Goal: Transaction & Acquisition: Purchase product/service

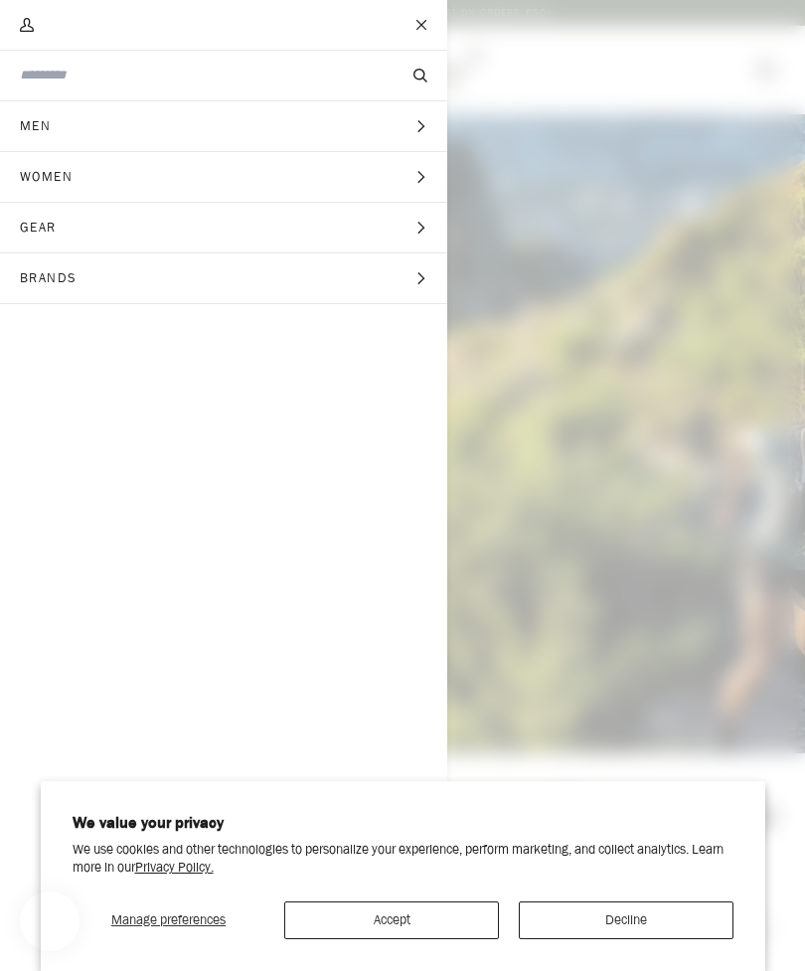
click at [440, 121] on button "Men Expand menu" at bounding box center [223, 126] width 447 height 51
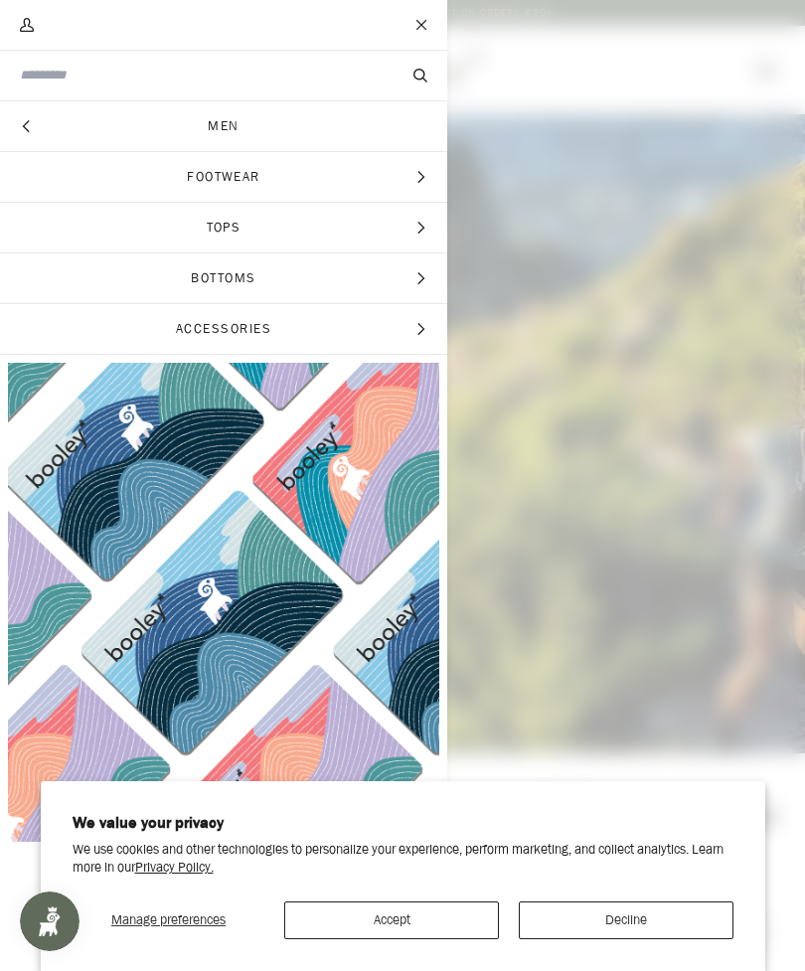
click at [418, 177] on icon "Main menu" at bounding box center [421, 177] width 13 height 13
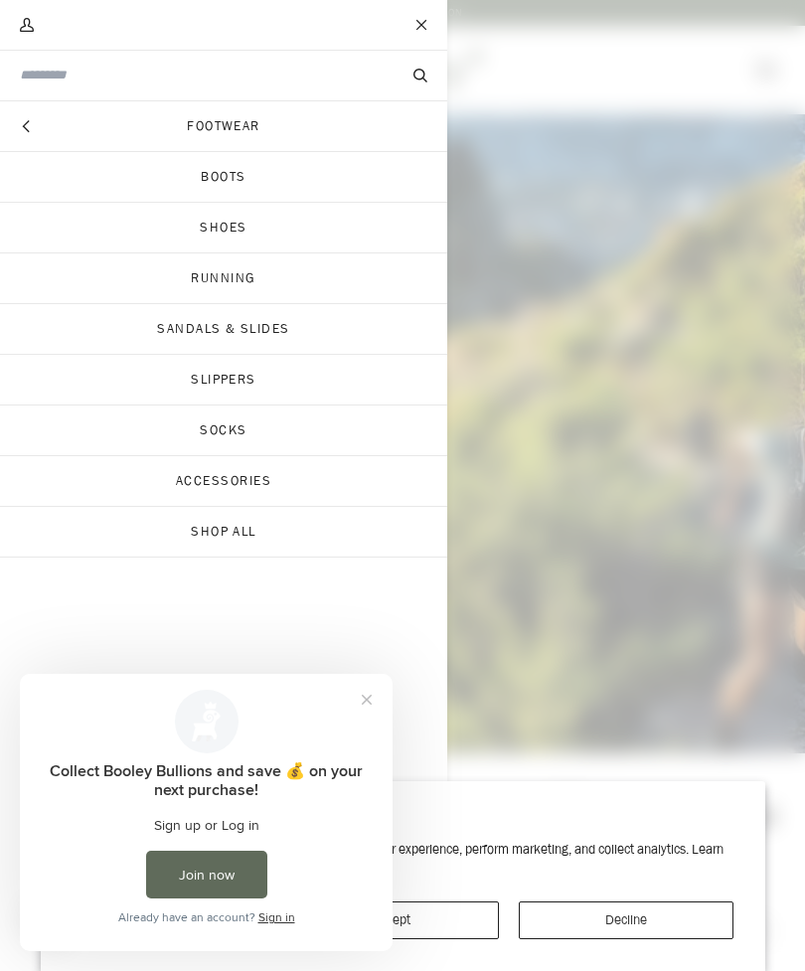
click at [380, 189] on link "Boots" at bounding box center [223, 177] width 447 height 50
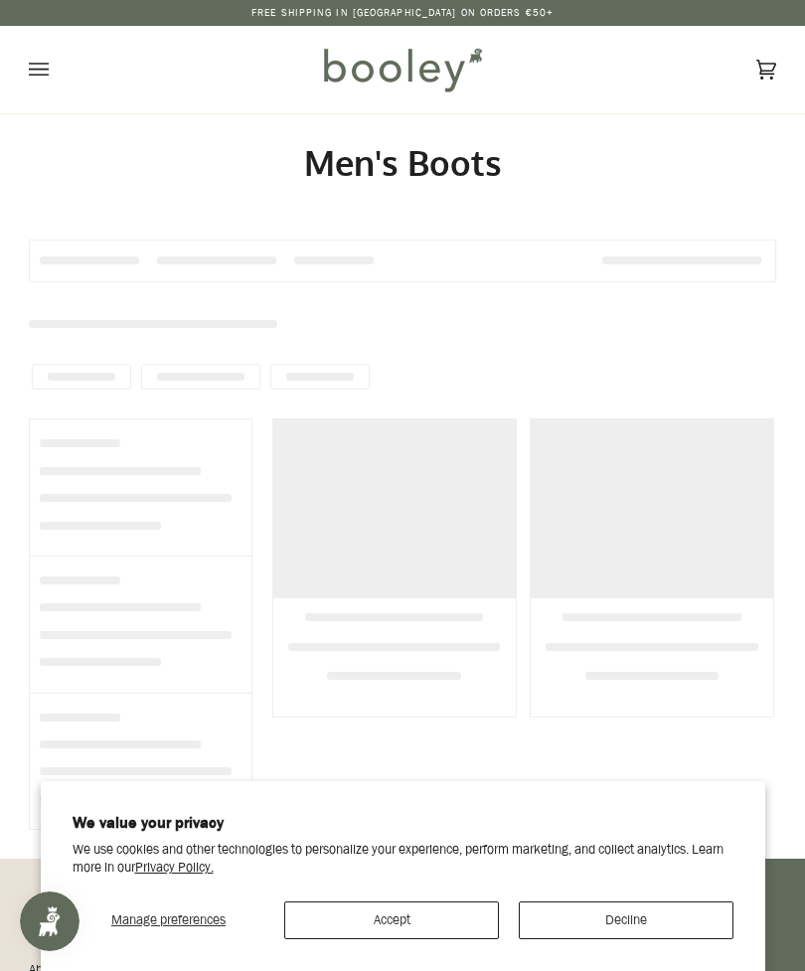
click at [437, 925] on button "Accept" at bounding box center [391, 921] width 215 height 38
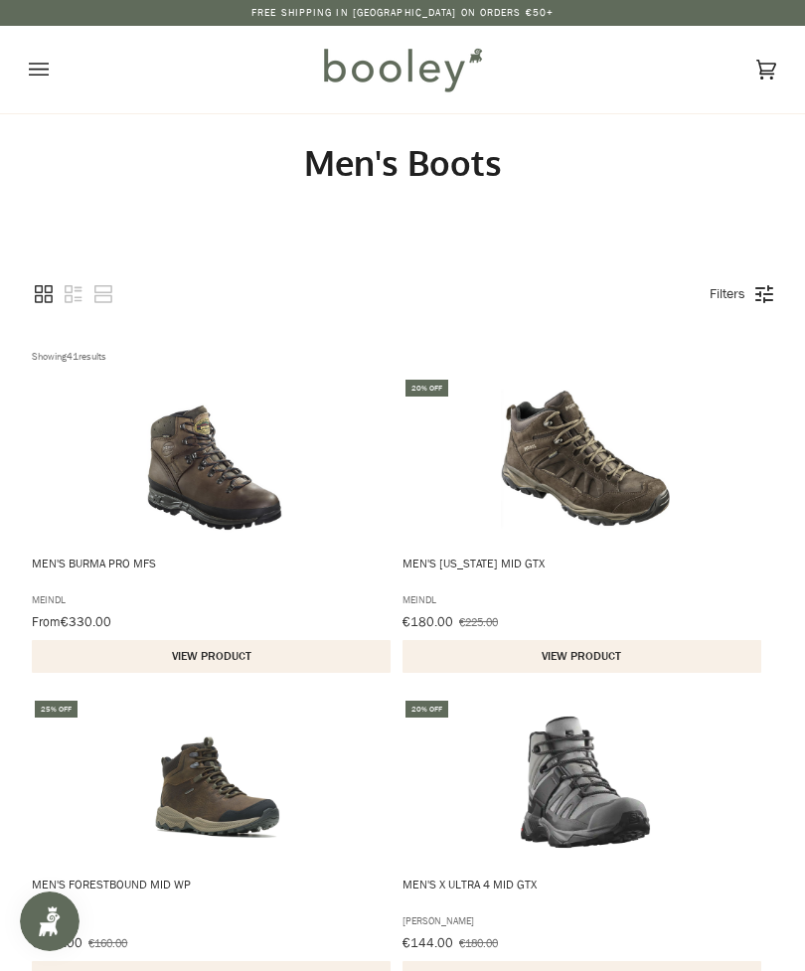
click at [765, 302] on div "Filters" at bounding box center [737, 294] width 74 height 24
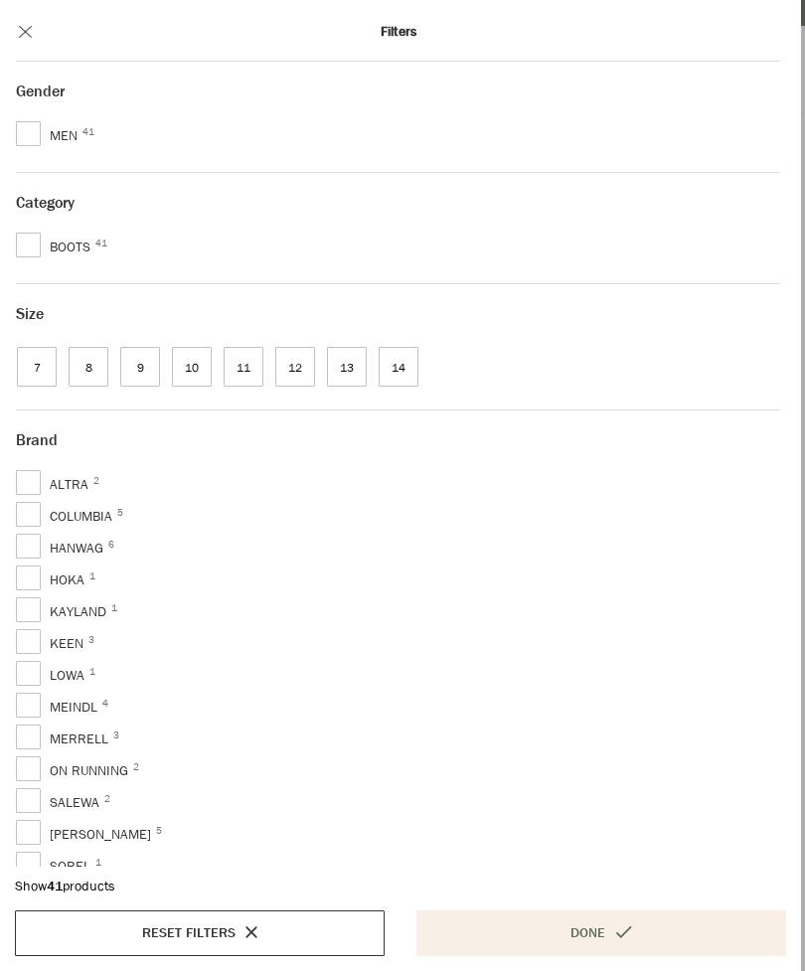
click at [30, 47] on button "Close modal" at bounding box center [25, 32] width 50 height 60
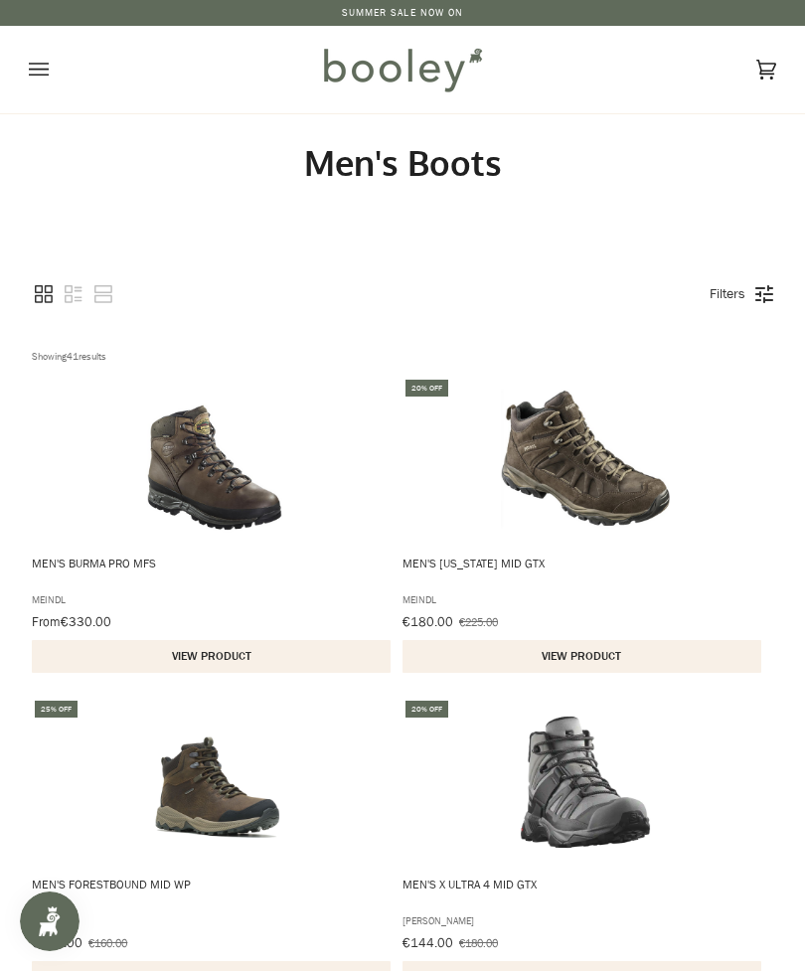
click at [51, 299] on icon "View grid mode" at bounding box center [44, 294] width 24 height 24
click at [765, 302] on div "Filters" at bounding box center [737, 294] width 74 height 24
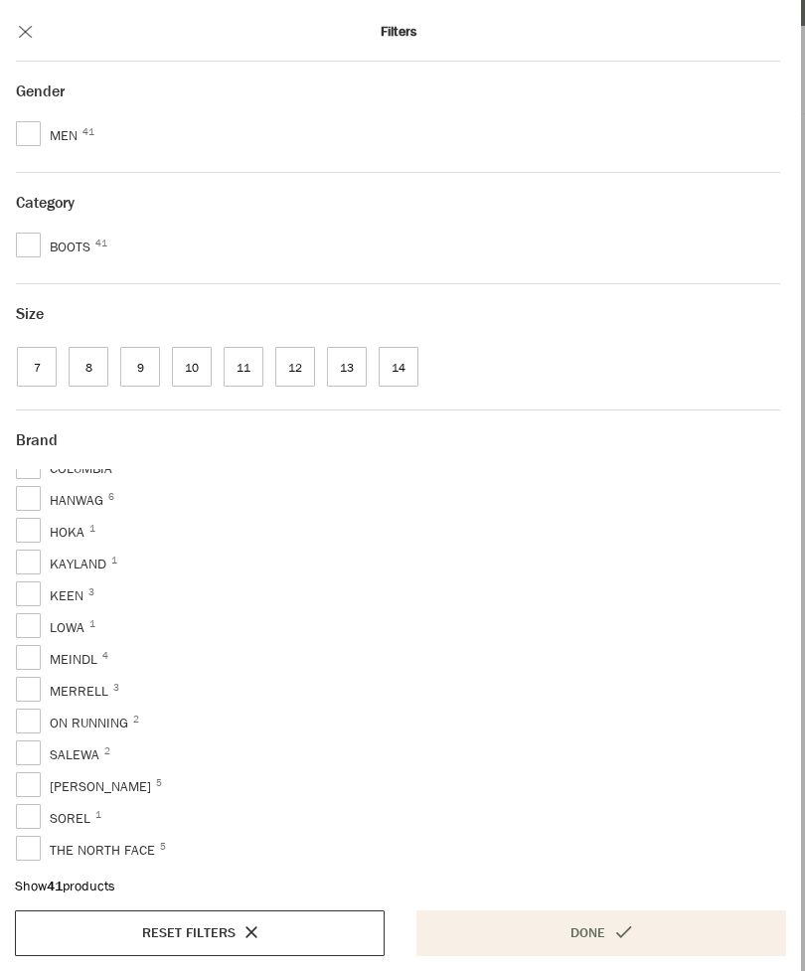
scroll to position [50, 0]
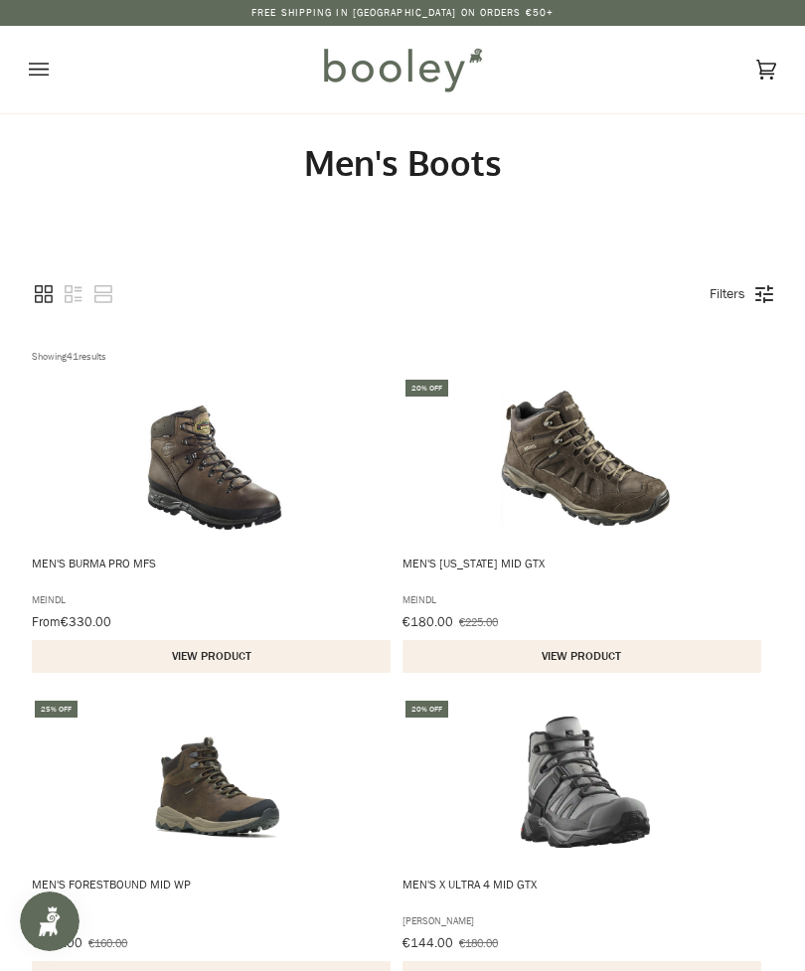
click at [202, 289] on div "Showing 41 results for "Men's Boots" Products 41 Featured Filters" at bounding box center [402, 295] width 741 height 80
click at [115, 291] on icon "View row mode" at bounding box center [103, 294] width 24 height 24
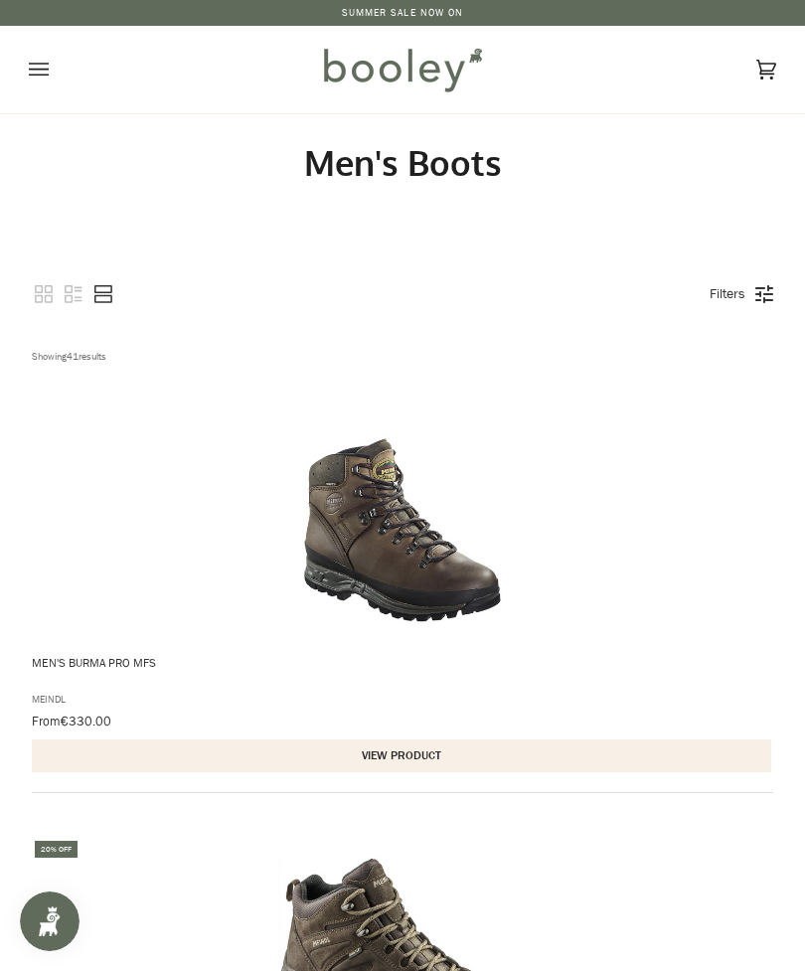
click at [110, 291] on icon "View row mode" at bounding box center [103, 294] width 24 height 24
click at [81, 298] on icon "View list mode" at bounding box center [73, 294] width 17 height 18
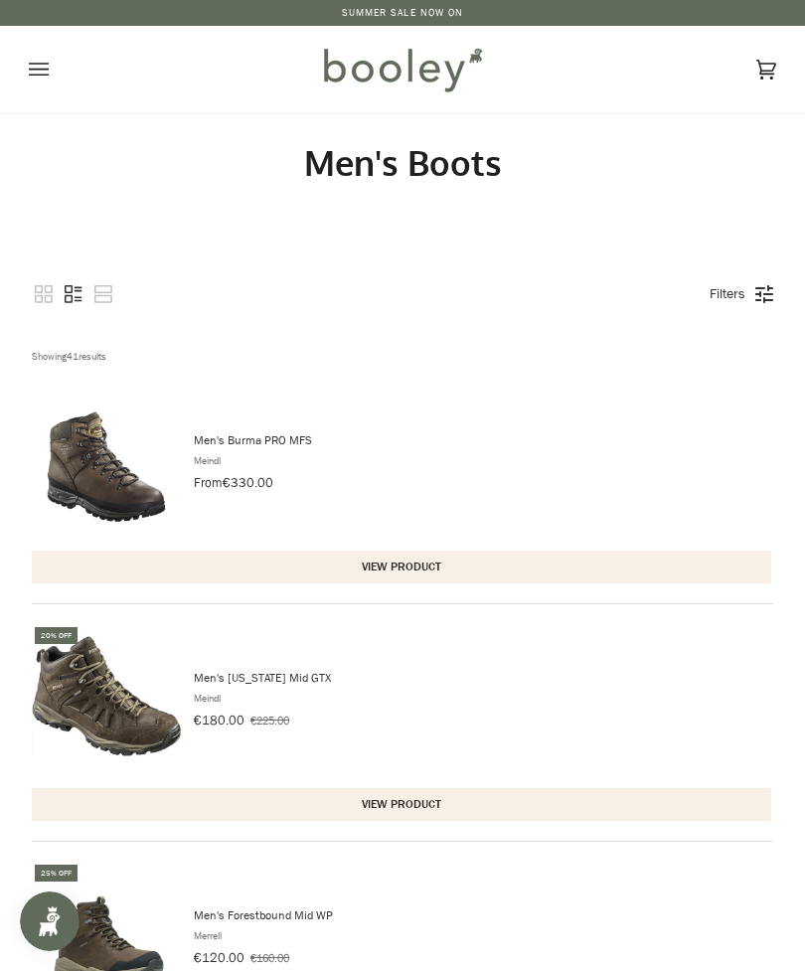
click at [43, 301] on icon "View grid mode" at bounding box center [44, 294] width 18 height 18
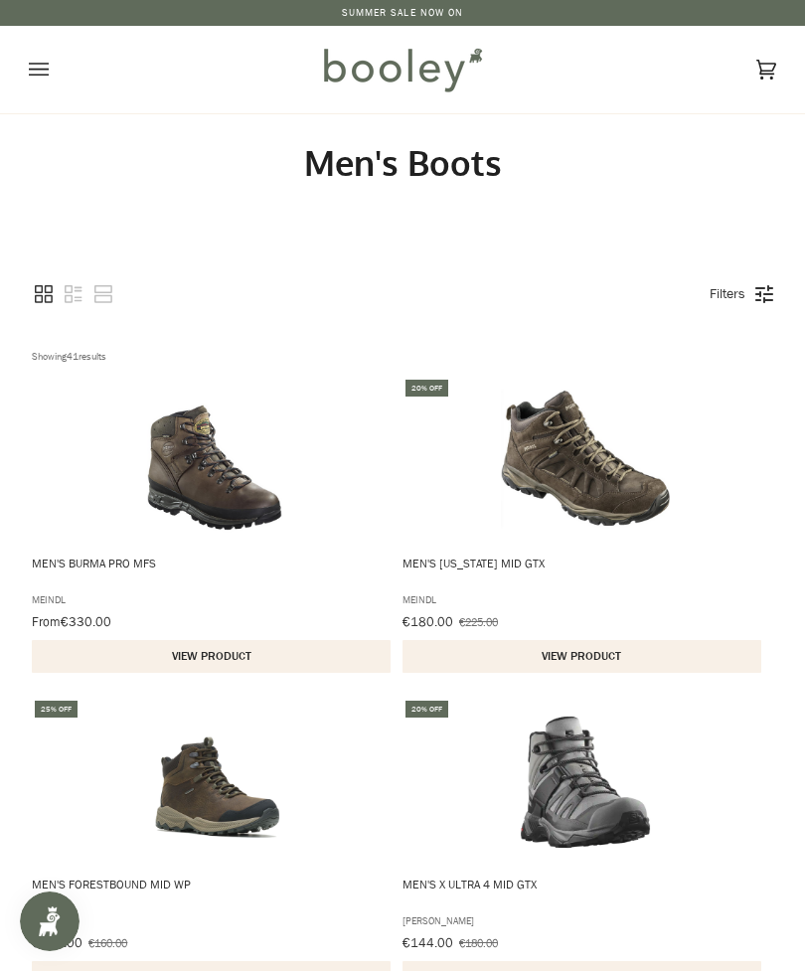
click at [29, 73] on icon "Open menu" at bounding box center [39, 70] width 20 height 30
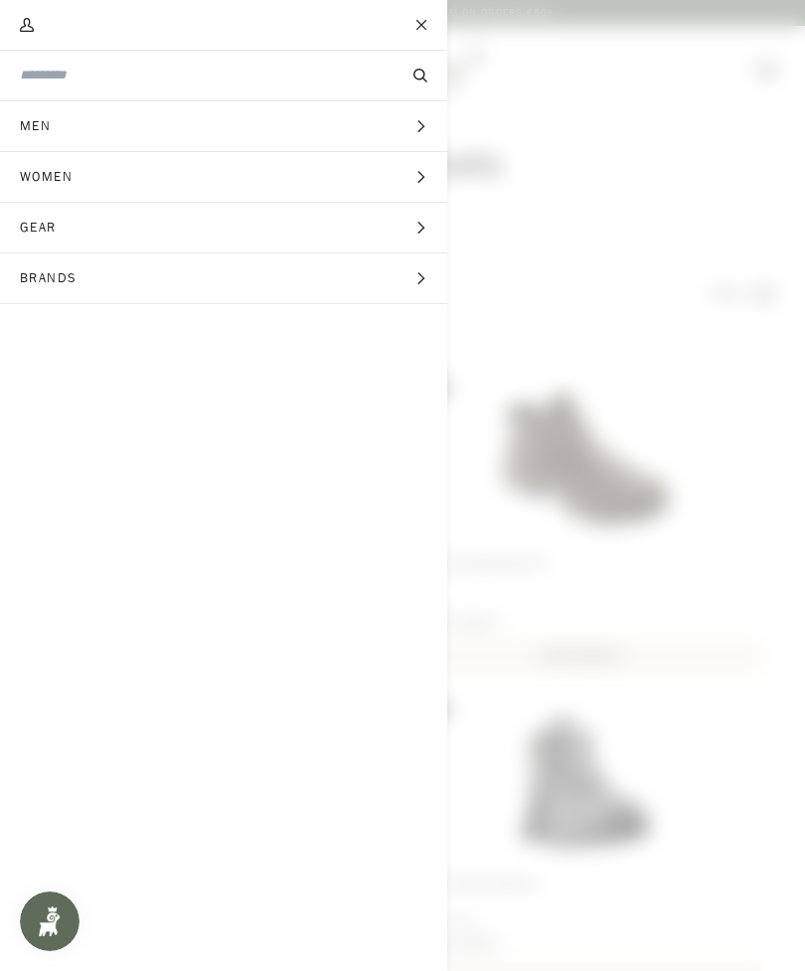
click at [536, 192] on span "Main menu" at bounding box center [402, 485] width 805 height 971
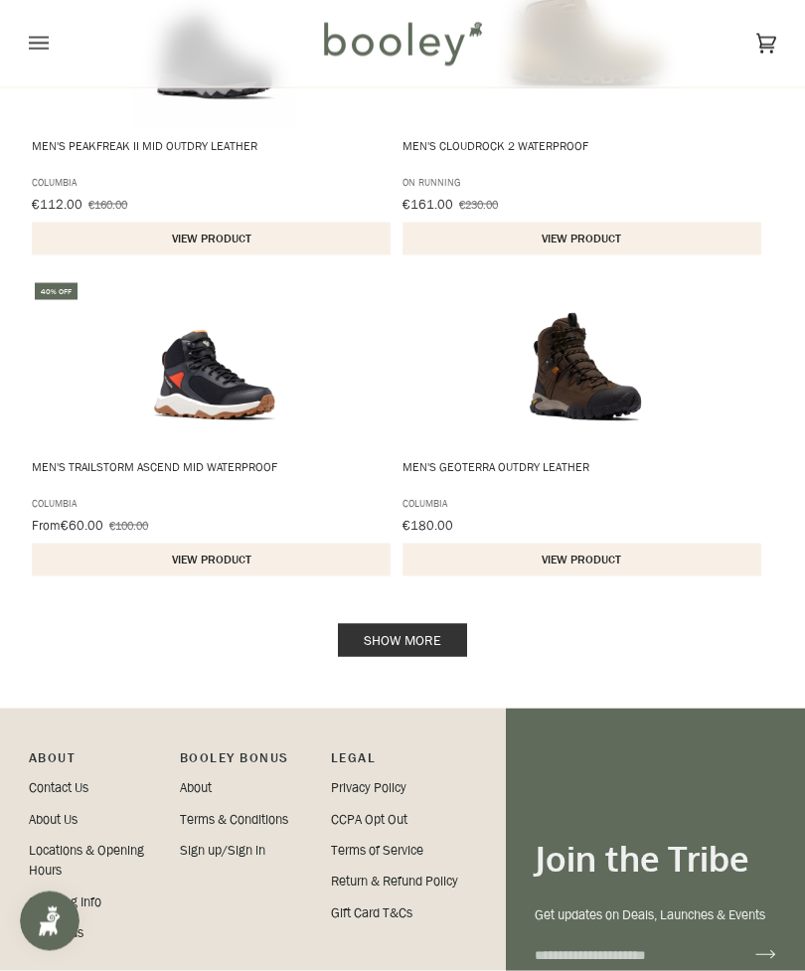
scroll to position [2987, 0]
click at [249, 476] on span "Men's Trailstorm Ascend Mid Waterproof" at bounding box center [212, 474] width 361 height 32
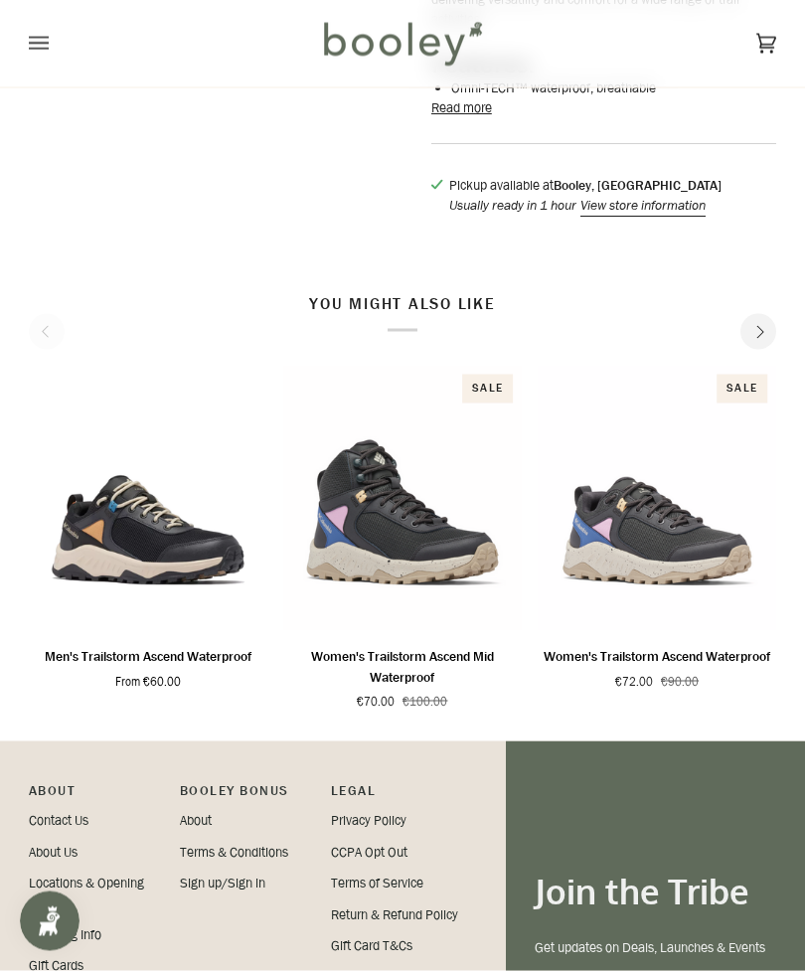
scroll to position [931, 0]
click at [764, 338] on icon "Next" at bounding box center [759, 331] width 13 height 13
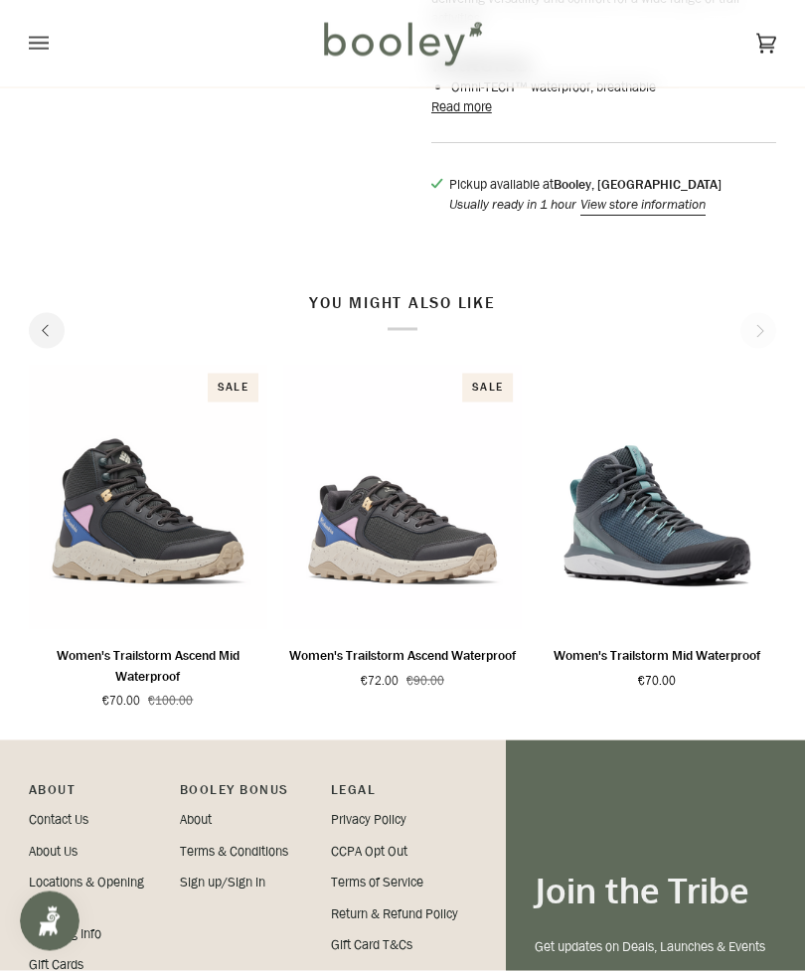
scroll to position [926, 0]
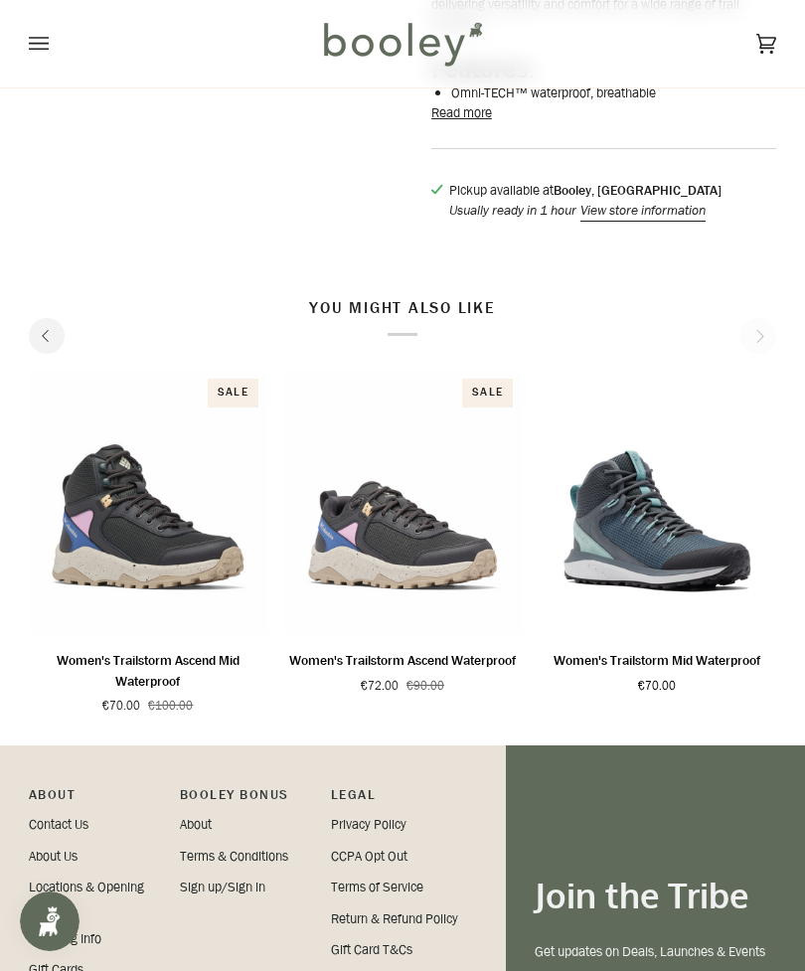
click at [764, 336] on h2 "You might also like" at bounding box center [403, 317] width 748 height 38
click at [61, 354] on button "Previous" at bounding box center [47, 336] width 36 height 36
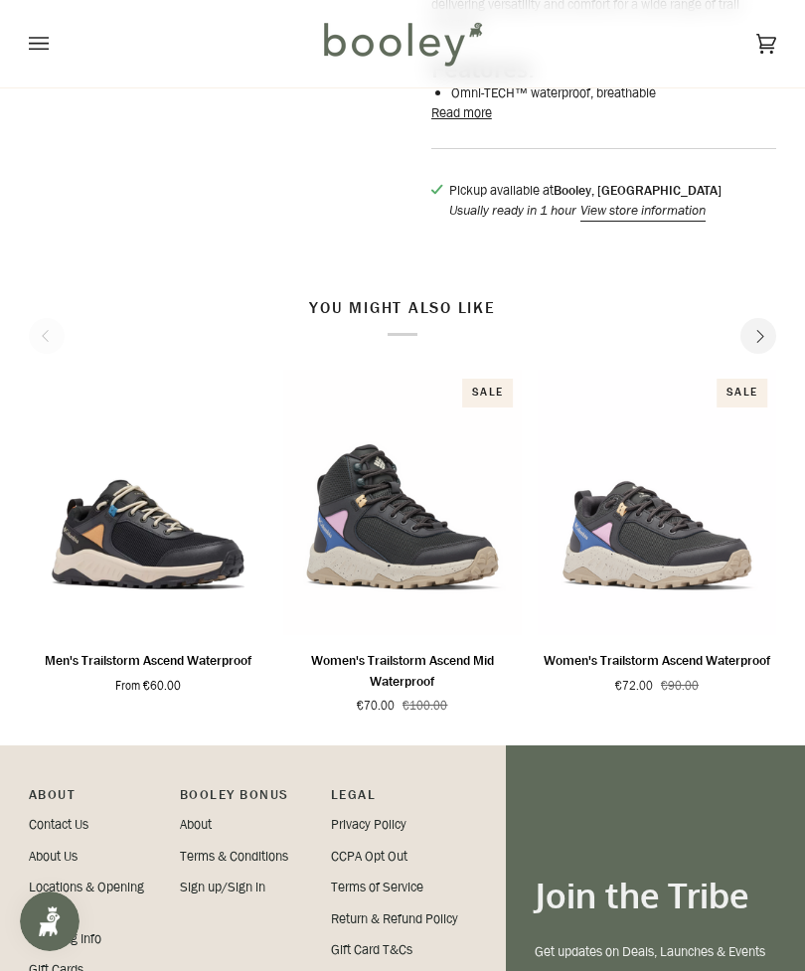
click at [763, 343] on icon "Next" at bounding box center [759, 336] width 13 height 13
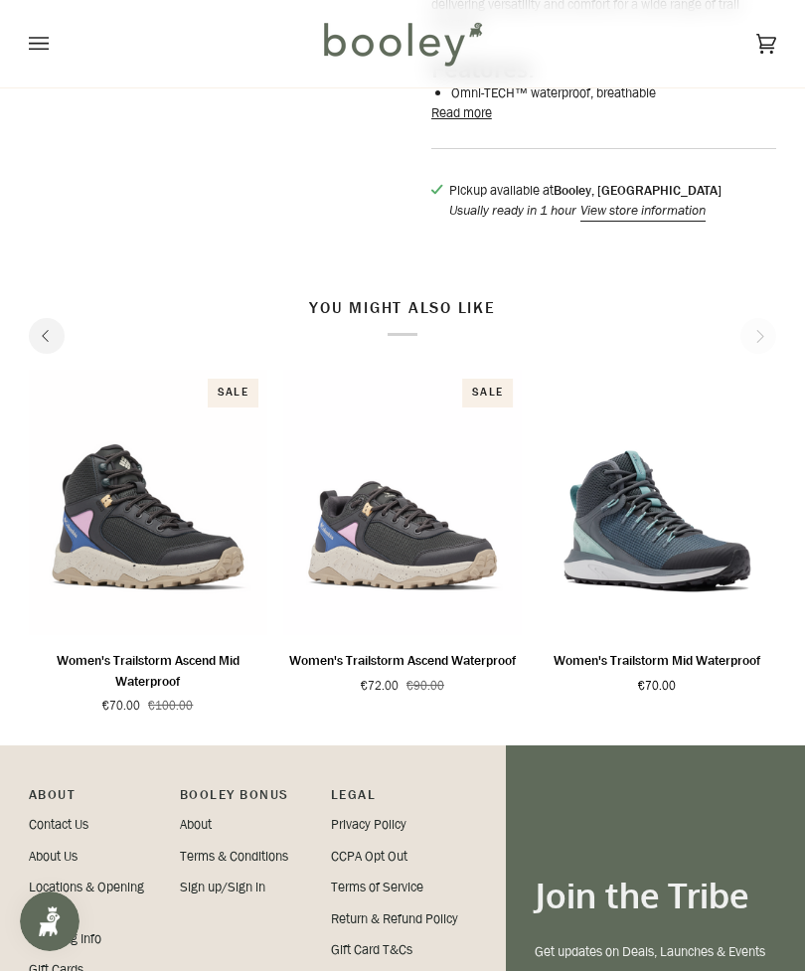
click at [36, 354] on button "Previous" at bounding box center [47, 336] width 36 height 36
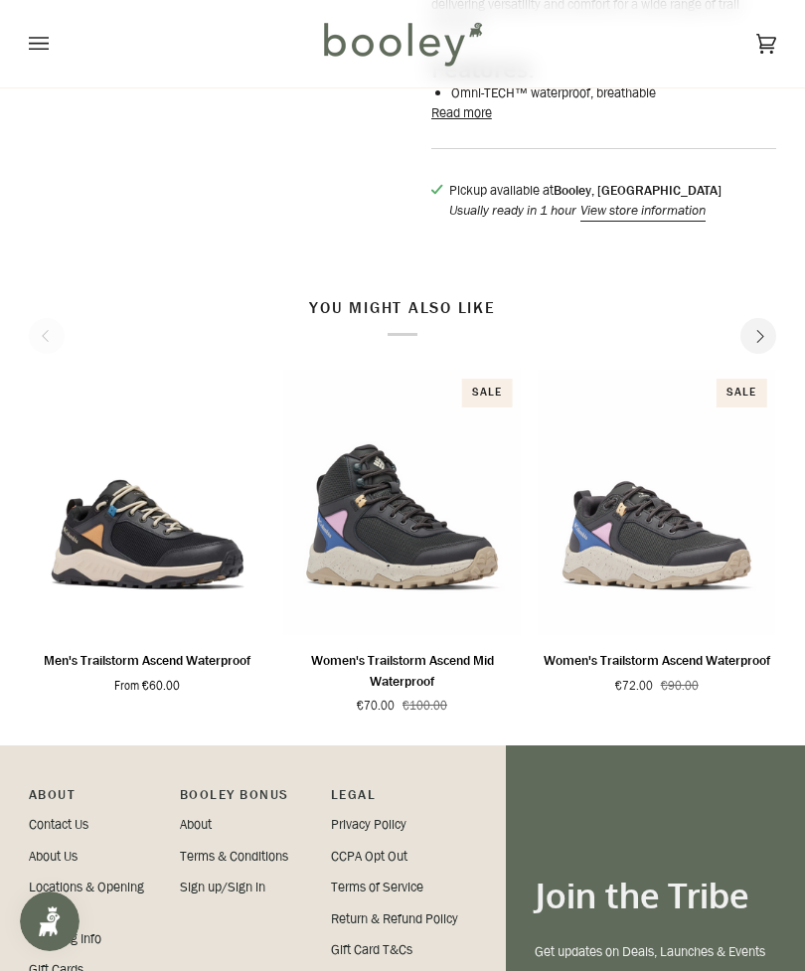
click at [774, 354] on button "Next" at bounding box center [759, 336] width 36 height 36
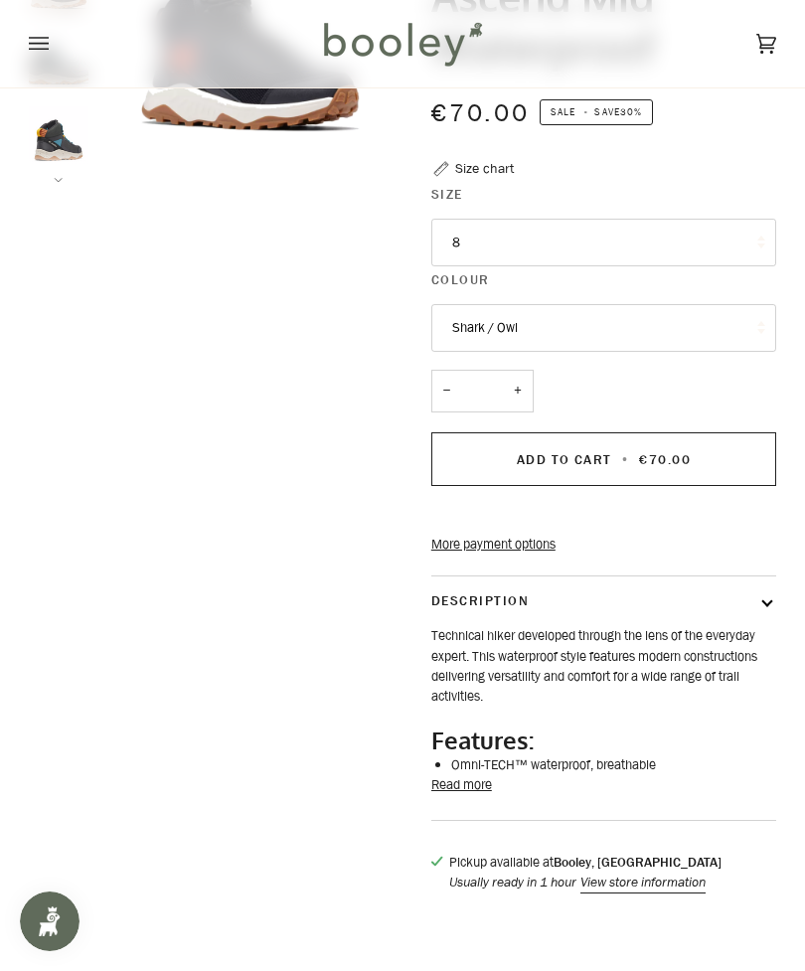
scroll to position [0, 0]
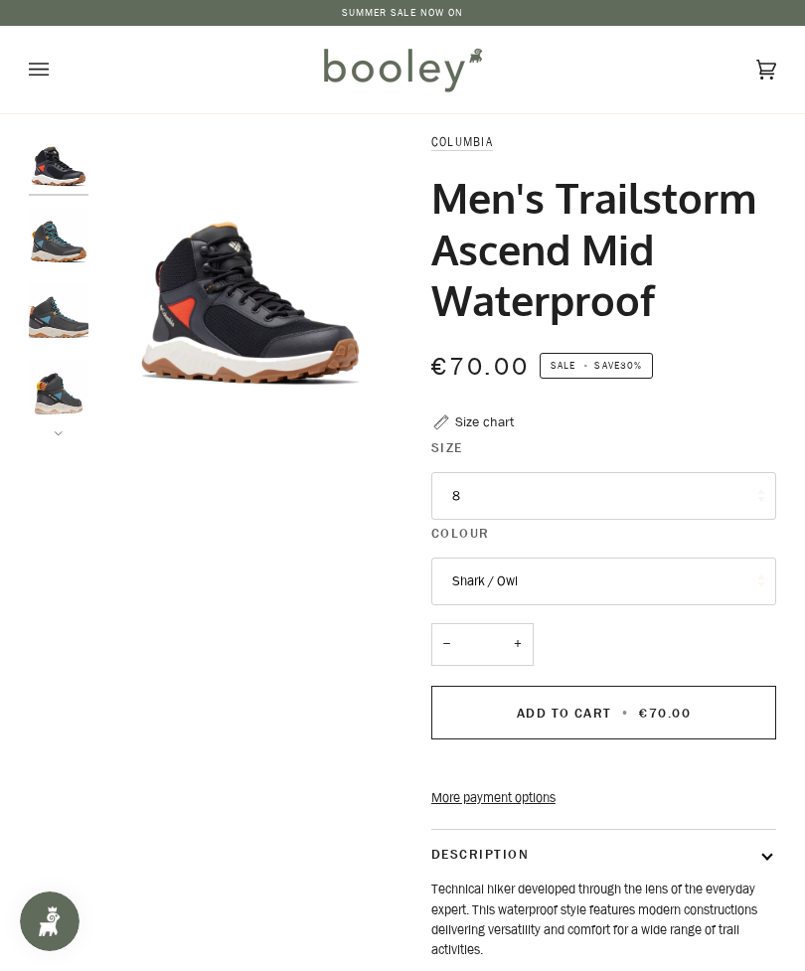
click at [84, 334] on img "Columbia Men's Trailstorm Ascend Mid Waterproof Shark / Owl - Booley Galway" at bounding box center [59, 313] width 60 height 60
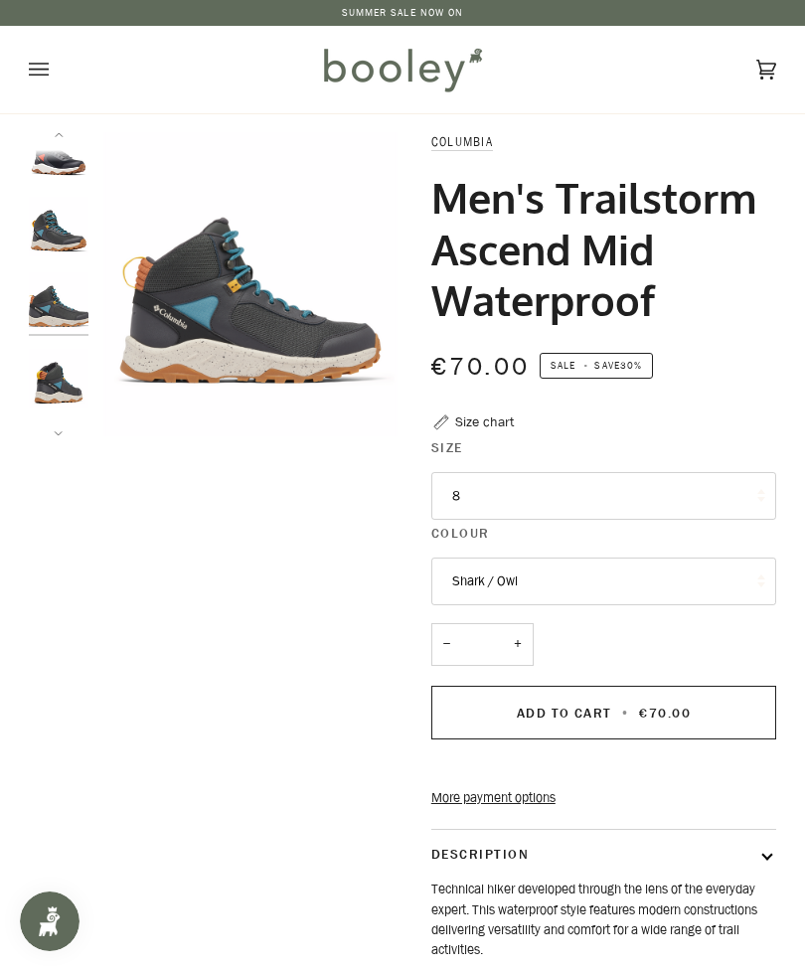
click at [71, 319] on img "Columbia Men's Trailstorm Ascend Mid Waterproof Shark / Owl - Booley Galway" at bounding box center [59, 302] width 60 height 60
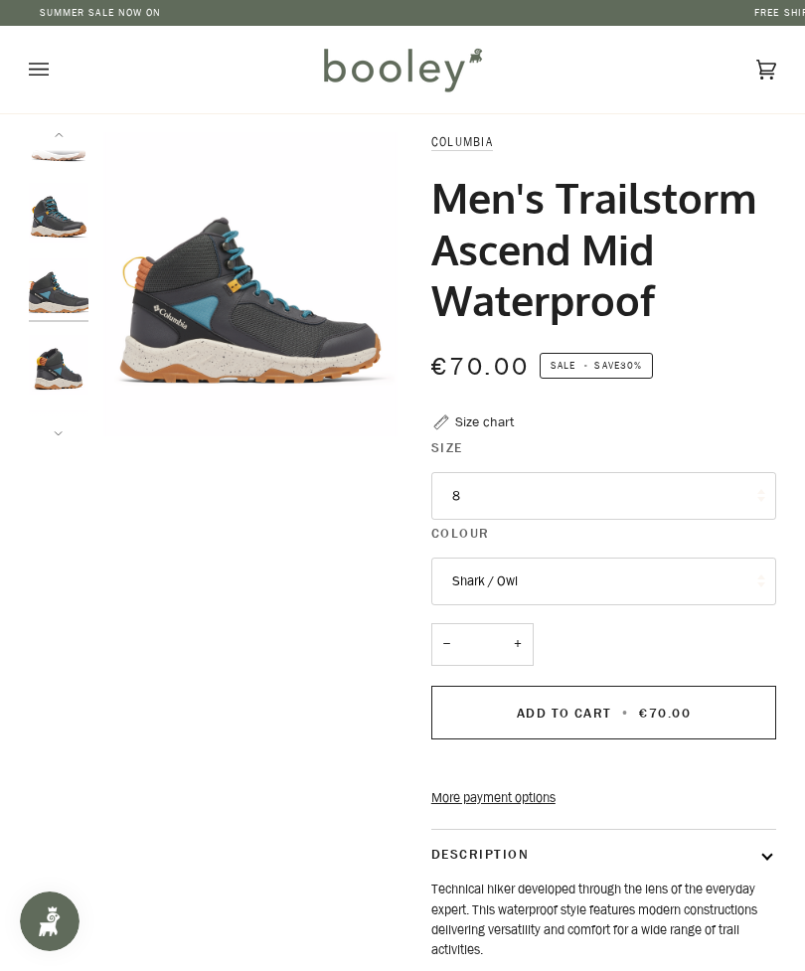
scroll to position [29, 0]
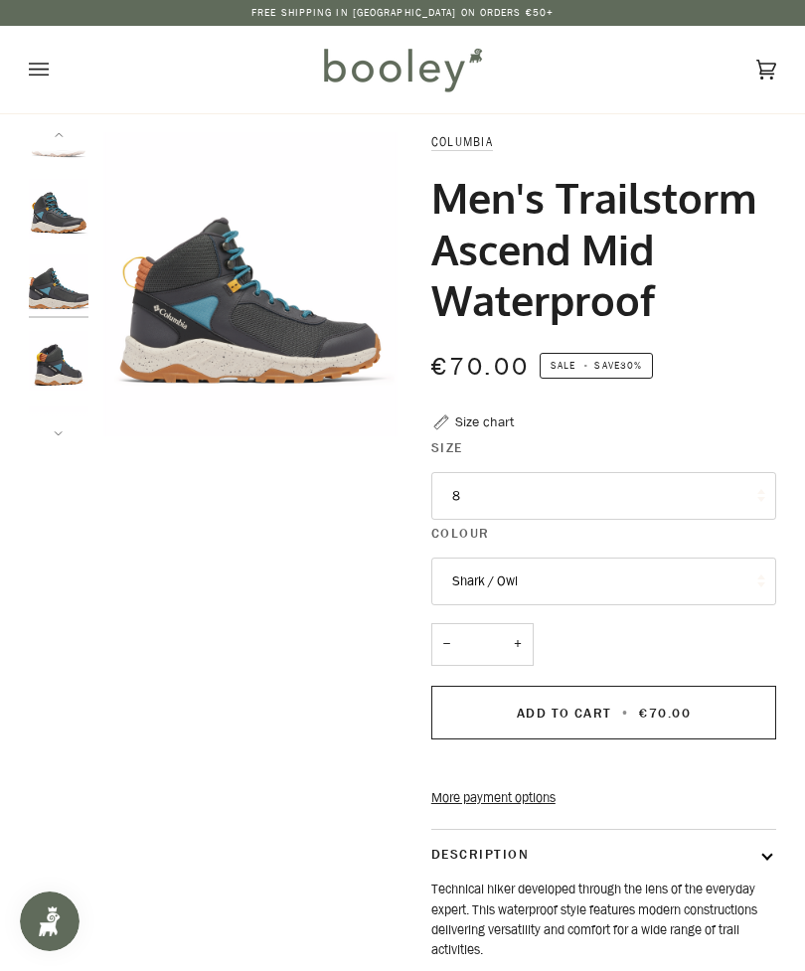
click at [65, 207] on img "Columbia Men's Trailstorm Ascend Mid Waterproof Shark / Owl - Booley Galway" at bounding box center [59, 209] width 60 height 60
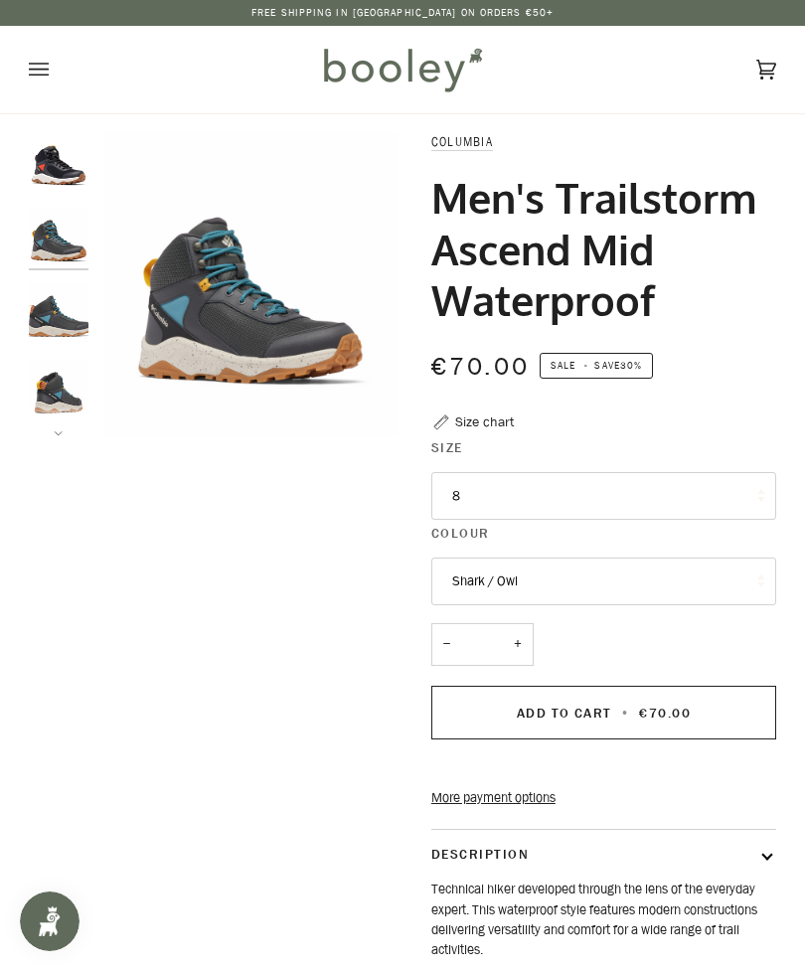
scroll to position [0, 0]
click at [57, 398] on img "Columbia Men's Trailstorm Ascend Mid Waterproof Shark / Owl - Booley Galway" at bounding box center [59, 390] width 60 height 60
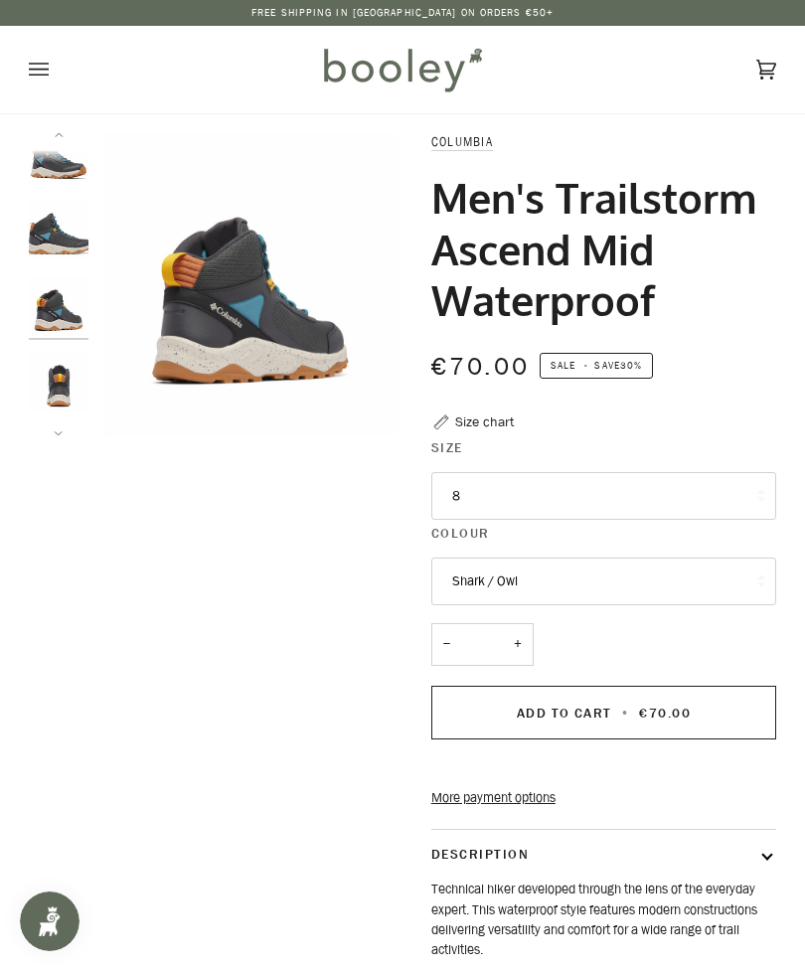
scroll to position [104, 0]
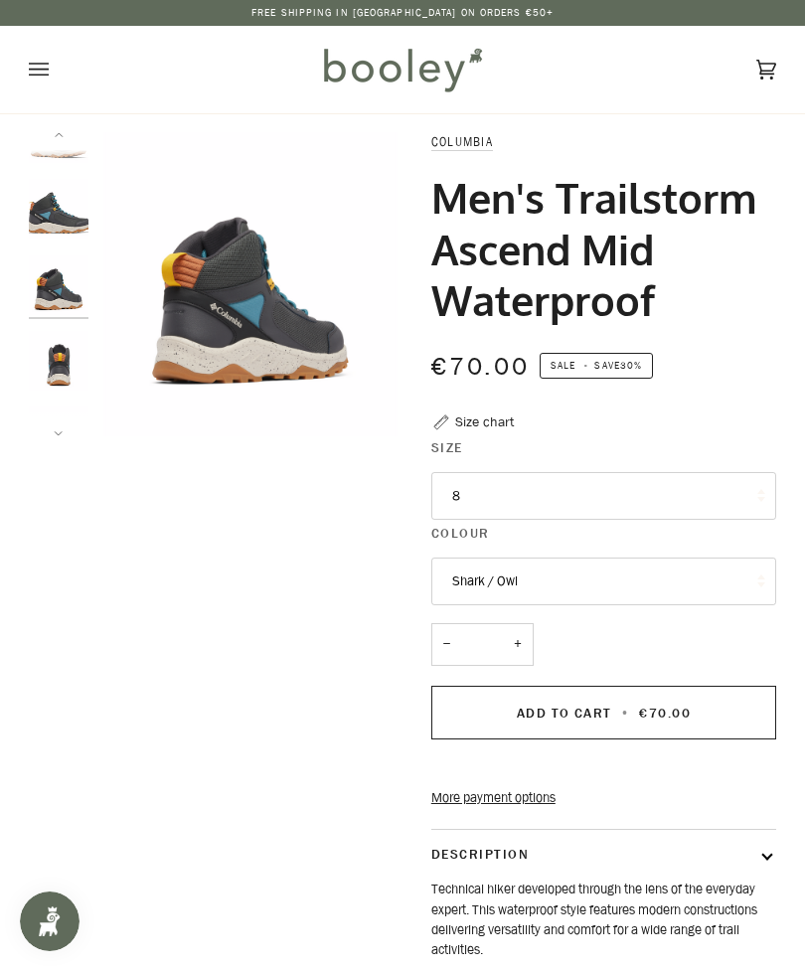
click at [76, 375] on img "Columbia Men's Trailstorm Ascend Mid Waterproof Shark / Owl - Booley Galway" at bounding box center [59, 361] width 60 height 60
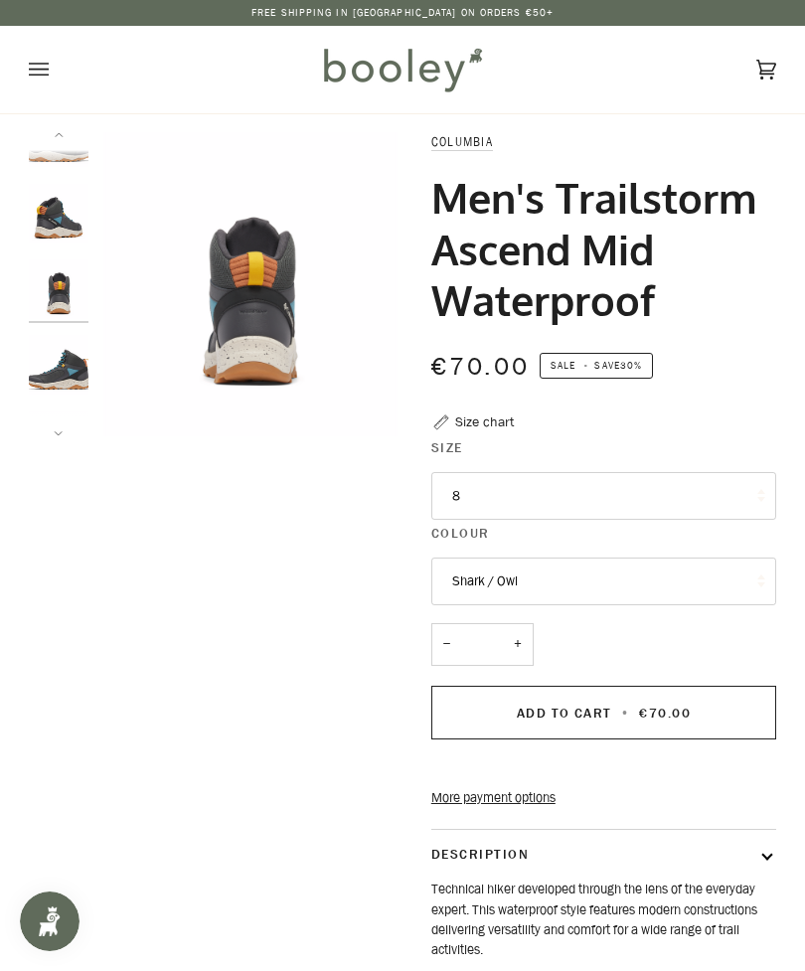
scroll to position [180, 0]
click at [76, 389] on img "Columbia Men's Trailstorm Ascend Mid Waterproof Shark / Owl - Booley Galway" at bounding box center [59, 361] width 60 height 60
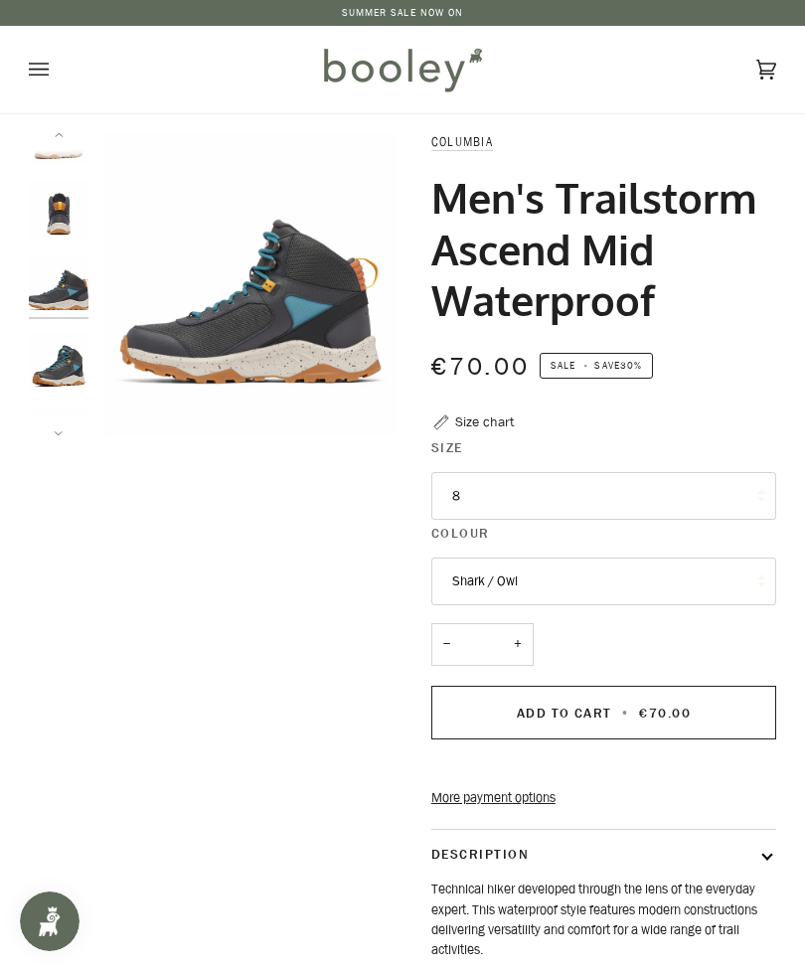
click at [65, 374] on img "Columbia Men's Trailstorm Ascend Mid Waterproof Shark / Owl - Booley Galway" at bounding box center [59, 362] width 60 height 60
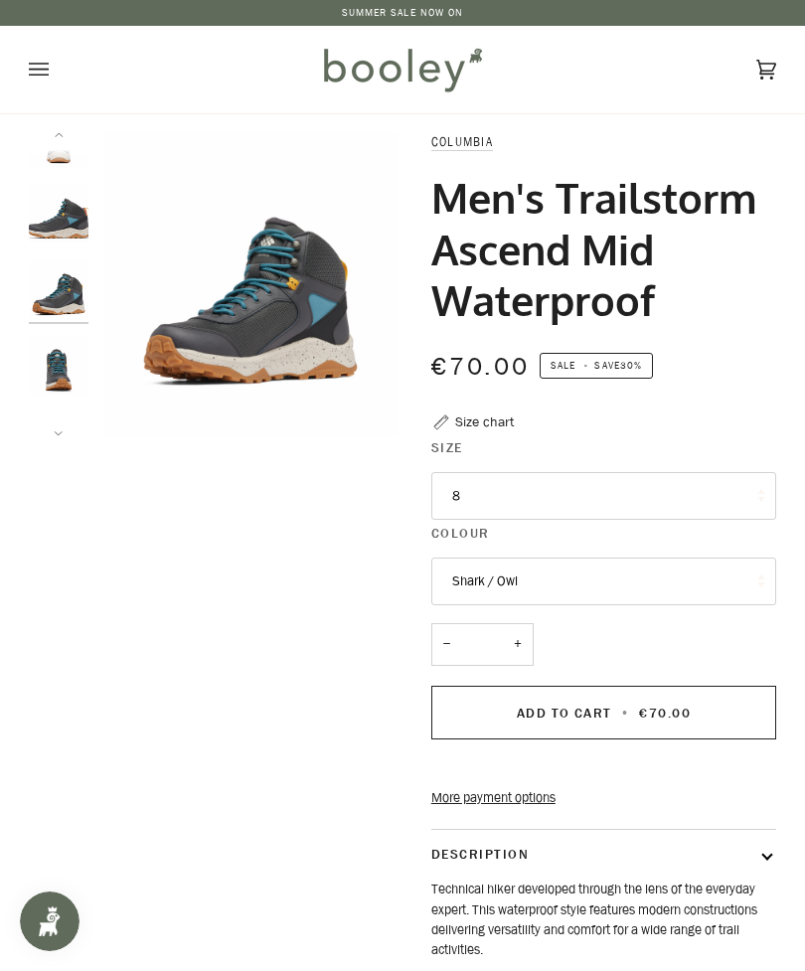
scroll to position [331, 0]
click at [60, 365] on img "Columbia Men's Trailstorm Ascend Mid Waterproof Shark / Owl - Booley Galway" at bounding box center [59, 362] width 60 height 60
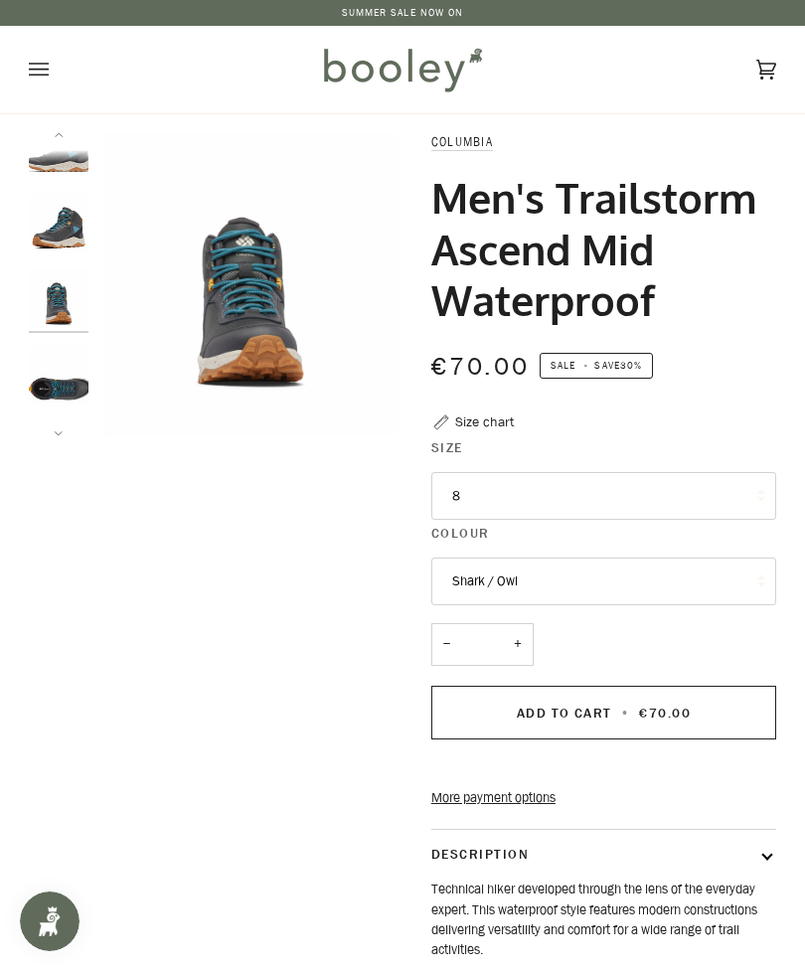
scroll to position [407, 0]
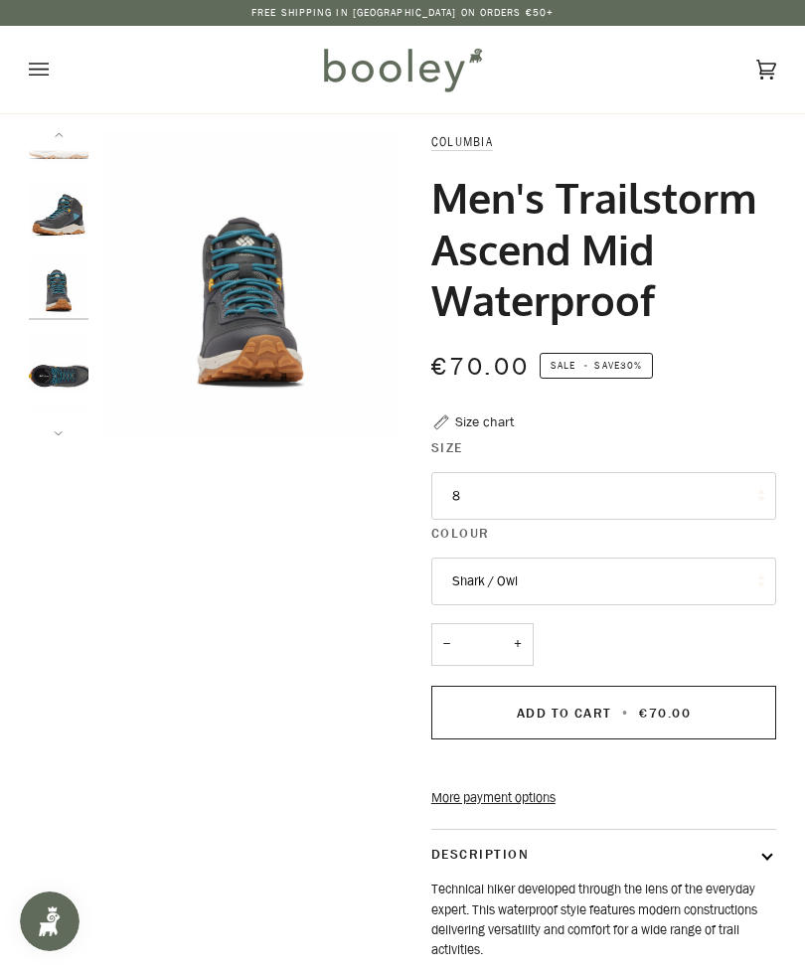
click at [62, 355] on img "Columbia Men's Trailstorm Ascend Mid Waterproof Shark / Owl - Booley Galway" at bounding box center [59, 363] width 60 height 60
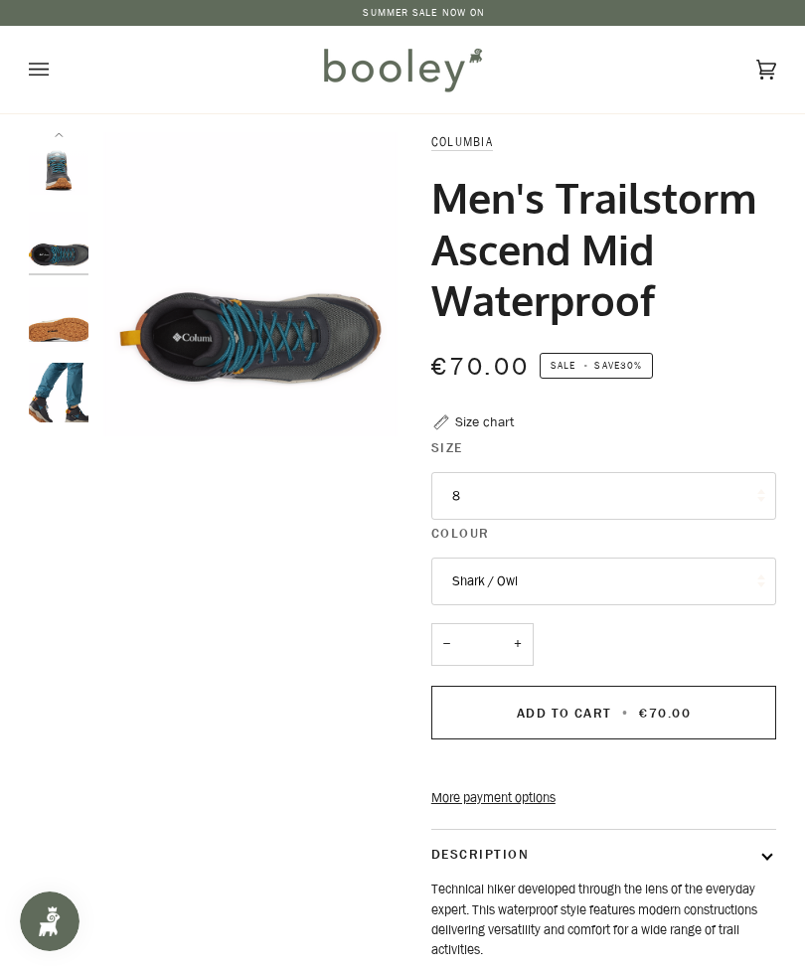
scroll to position [527, 0]
click at [57, 373] on img "Columbia Men's Trailstorm Ascend Mid Waterproof Shark / Owl - Booley Galway" at bounding box center [59, 394] width 60 height 60
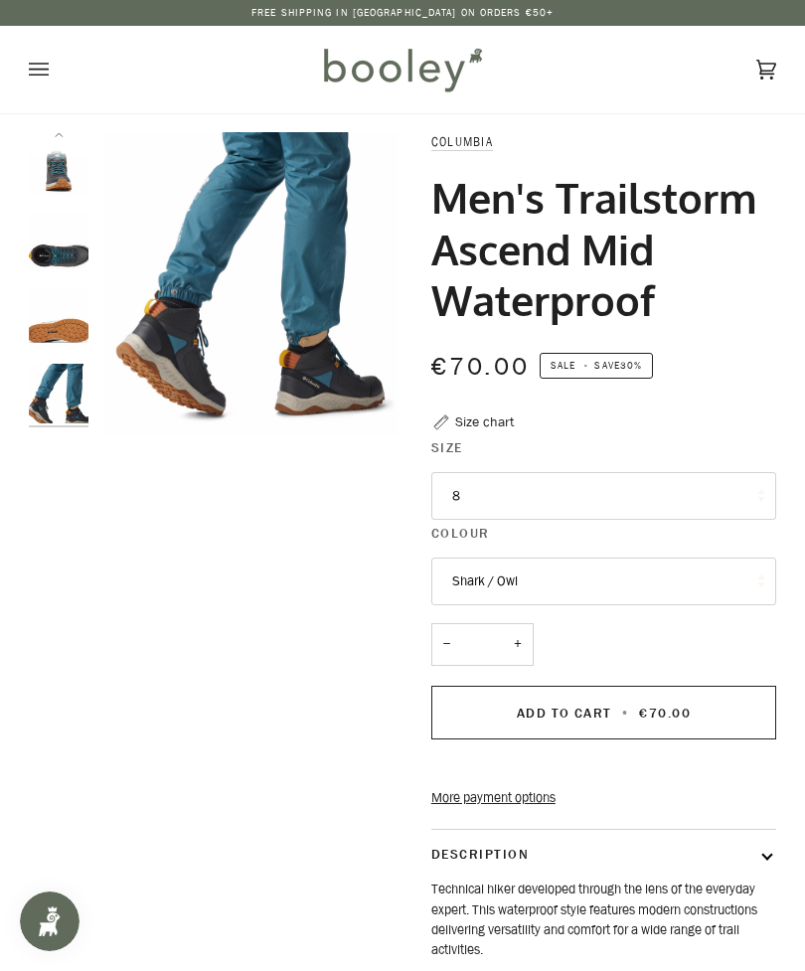
click at [56, 310] on img "Columbia Men's Trailstorm Ascend Mid Waterproof Shark / Owl - Booley Galway" at bounding box center [59, 318] width 60 height 60
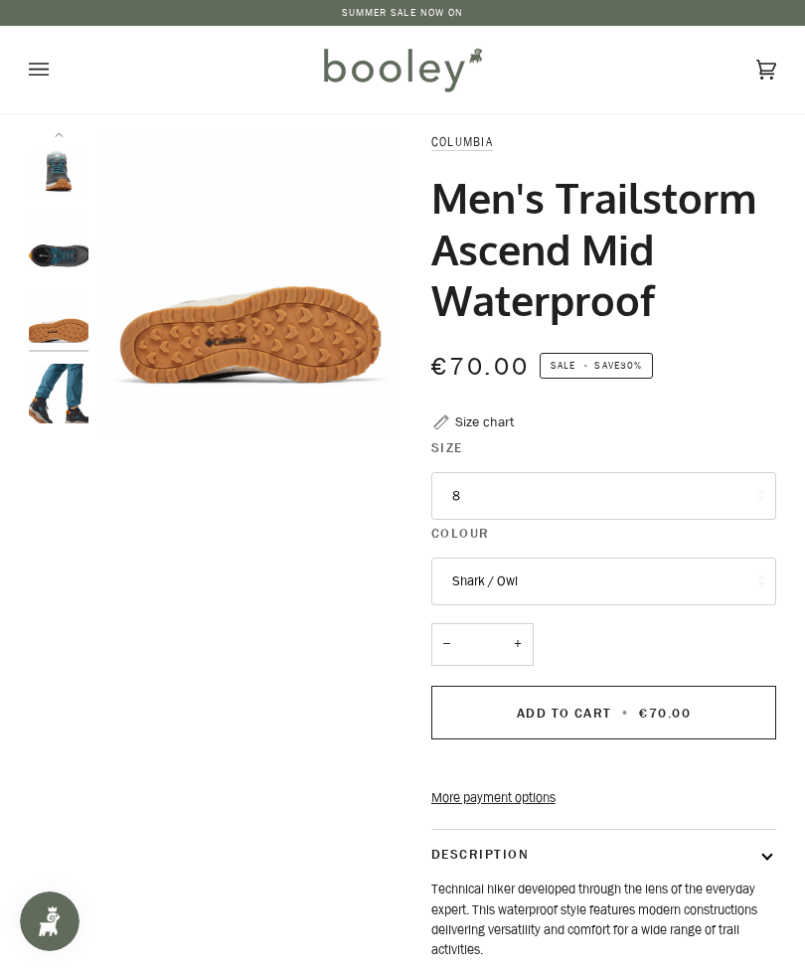
click at [70, 258] on img "Columbia Men's Trailstorm Ascend Mid Waterproof Shark / Owl - Booley Galway" at bounding box center [59, 243] width 60 height 60
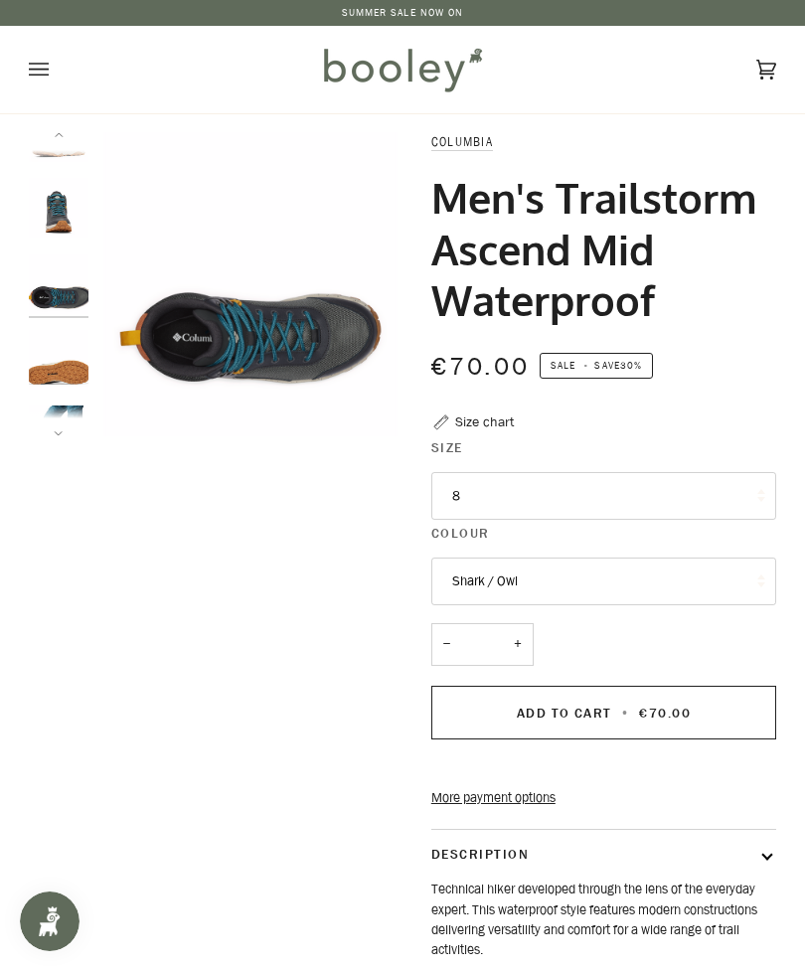
scroll to position [482, 0]
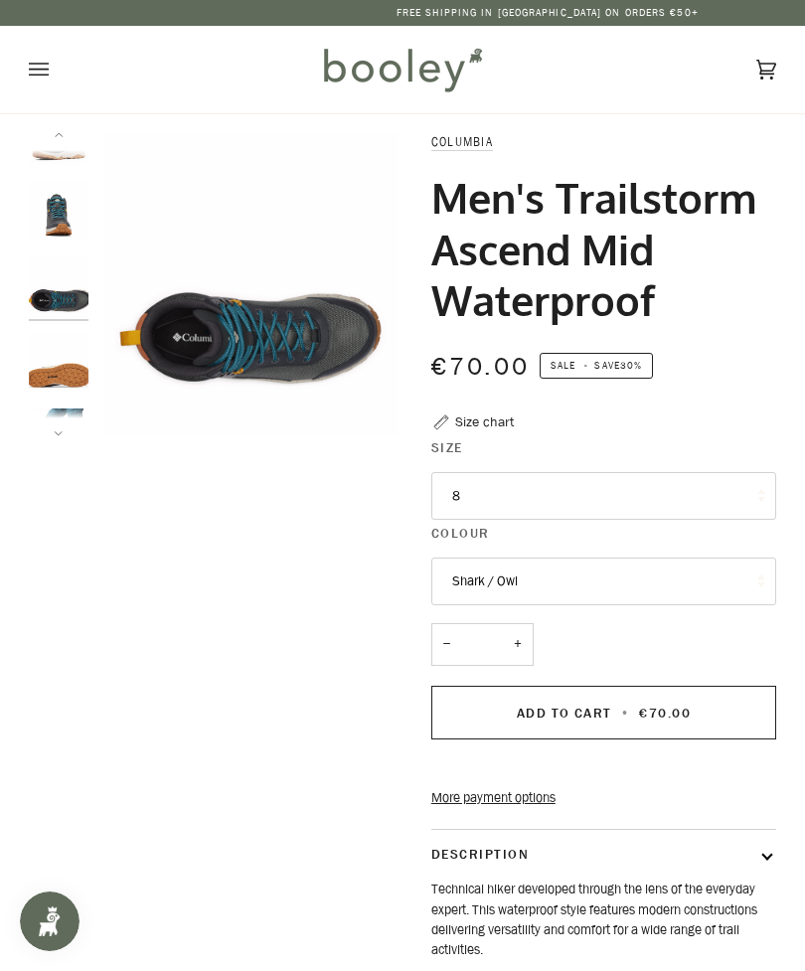
click at [63, 293] on img "Columbia Men's Trailstorm Ascend Mid Waterproof Shark / Owl - Booley Galway" at bounding box center [59, 287] width 60 height 60
click at [65, 219] on img "Columbia Men's Trailstorm Ascend Mid Waterproof Shark / Owl - Booley Galway" at bounding box center [59, 211] width 60 height 60
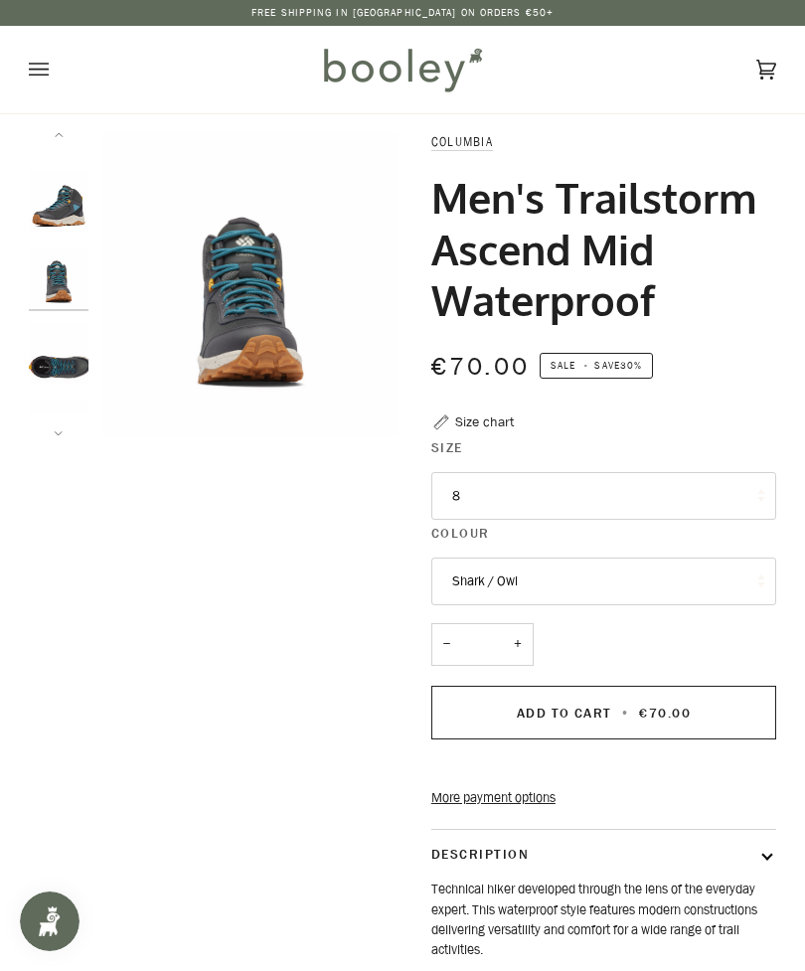
scroll to position [407, 0]
click at [82, 228] on img "Columbia Men's Trailstorm Ascend Mid Waterproof Shark / Owl - Booley Galway" at bounding box center [59, 211] width 60 height 60
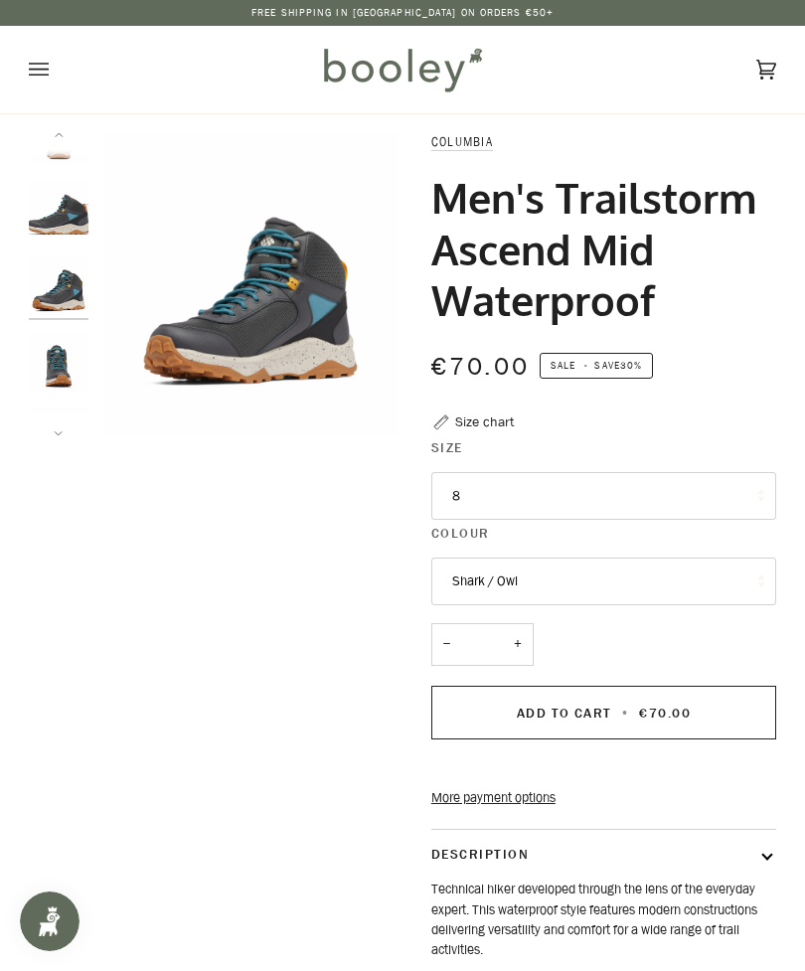
click at [75, 224] on img "Columbia Men's Trailstorm Ascend Mid Waterproof Shark / Owl - Booley Galway" at bounding box center [59, 210] width 60 height 60
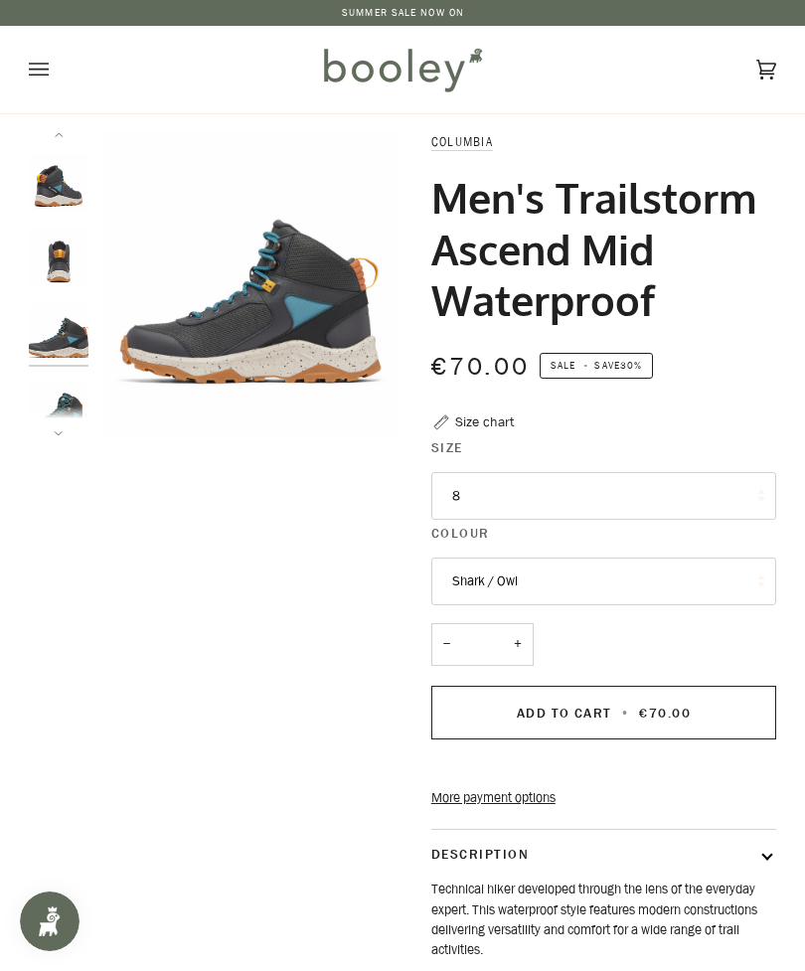
click at [64, 277] on img "Columbia Men's Trailstorm Ascend Mid Waterproof Shark / Owl - Booley Galway" at bounding box center [59, 258] width 60 height 60
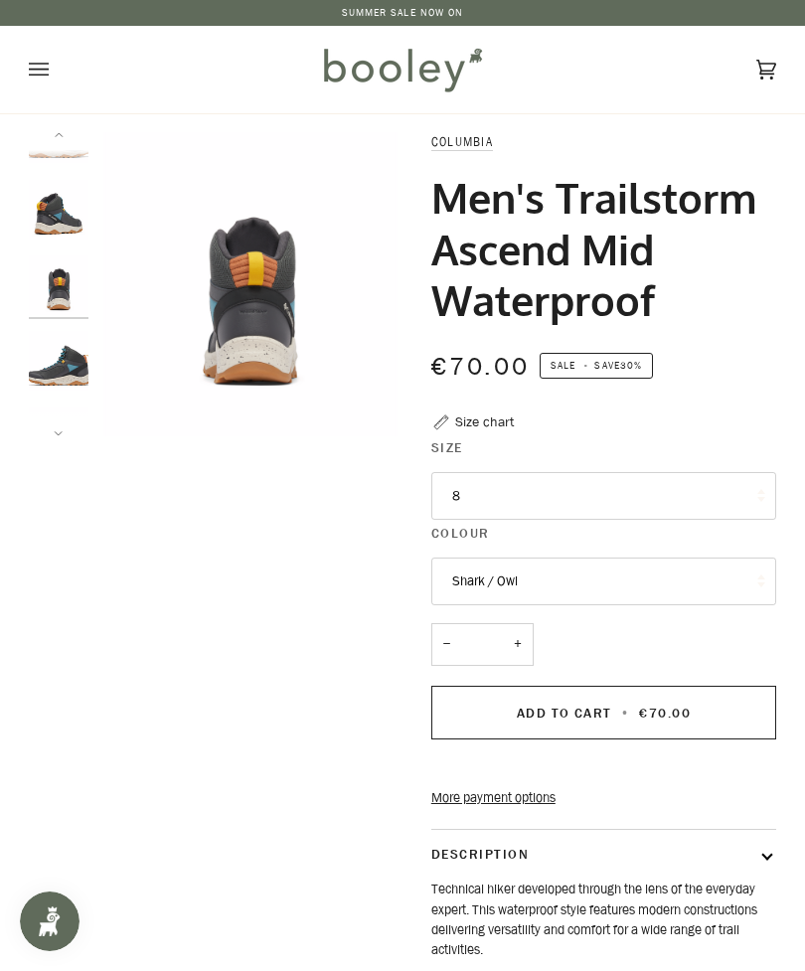
click at [77, 219] on img "Columbia Men's Trailstorm Ascend Mid Waterproof Shark / Owl - Booley Galway" at bounding box center [59, 210] width 60 height 60
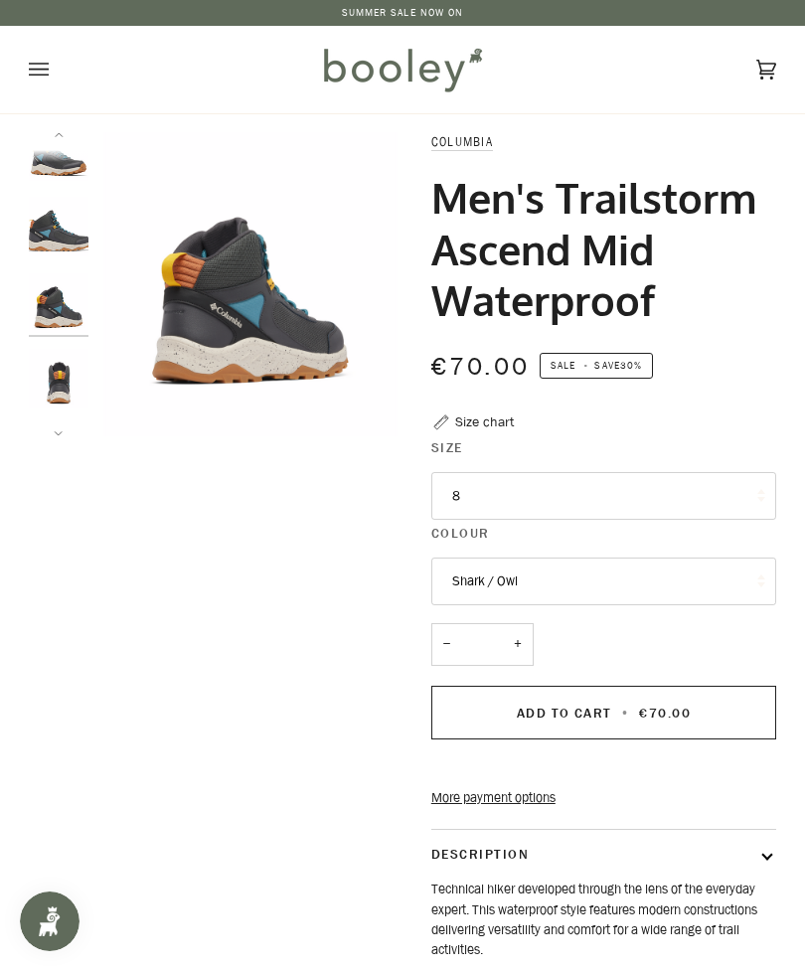
click at [77, 236] on img "Columbia Men's Trailstorm Ascend Mid Waterproof Shark / Owl - Booley Galway" at bounding box center [59, 227] width 60 height 60
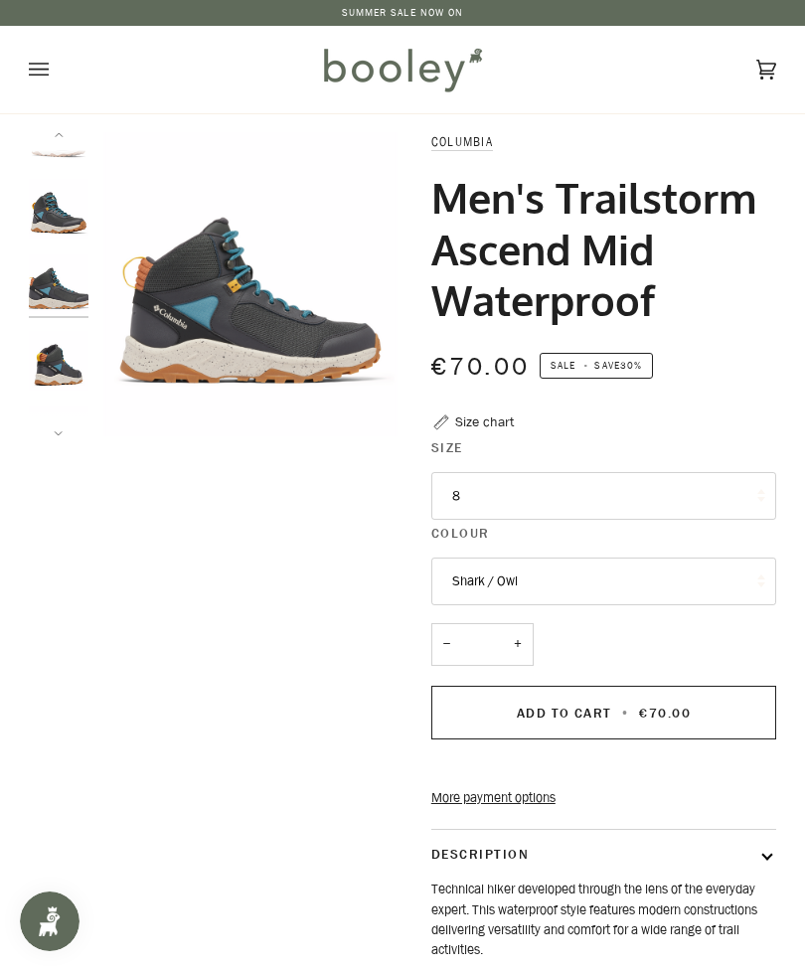
click at [65, 217] on img "Columbia Men's Trailstorm Ascend Mid Waterproof Shark / Owl - Booley Galway" at bounding box center [59, 209] width 60 height 60
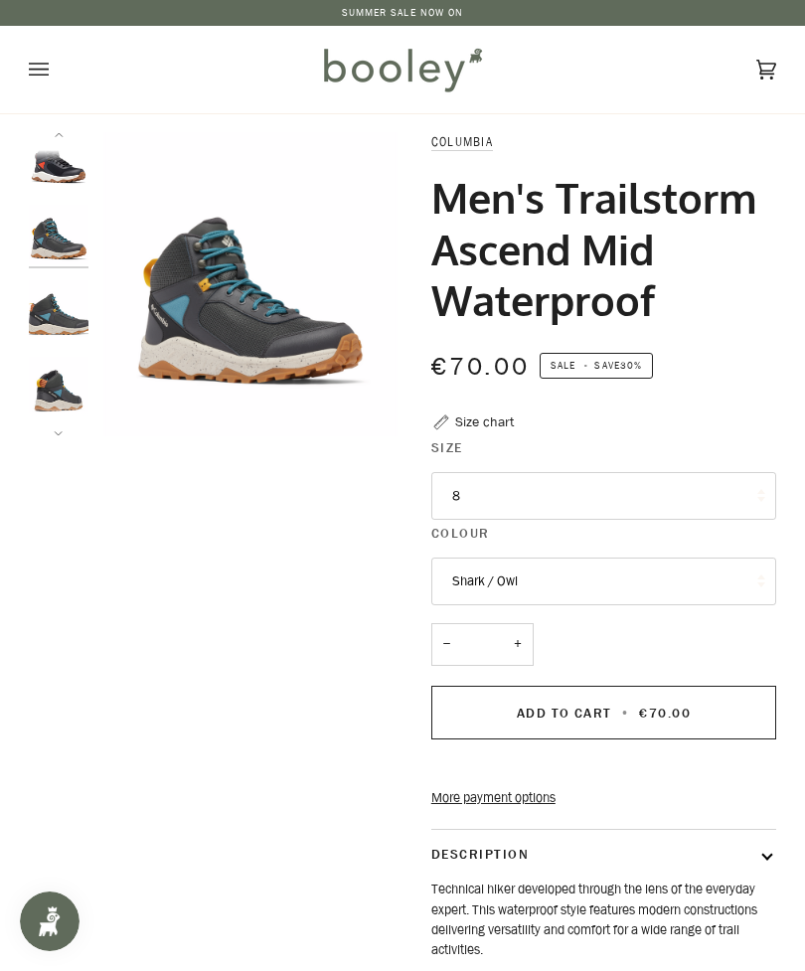
scroll to position [0, 0]
click at [60, 158] on img "Columbia Men's Trailstorm Ascend Mid Waterproof Black / Super Sonic - Booley Ga…" at bounding box center [59, 162] width 60 height 60
